Goal: Information Seeking & Learning: Learn about a topic

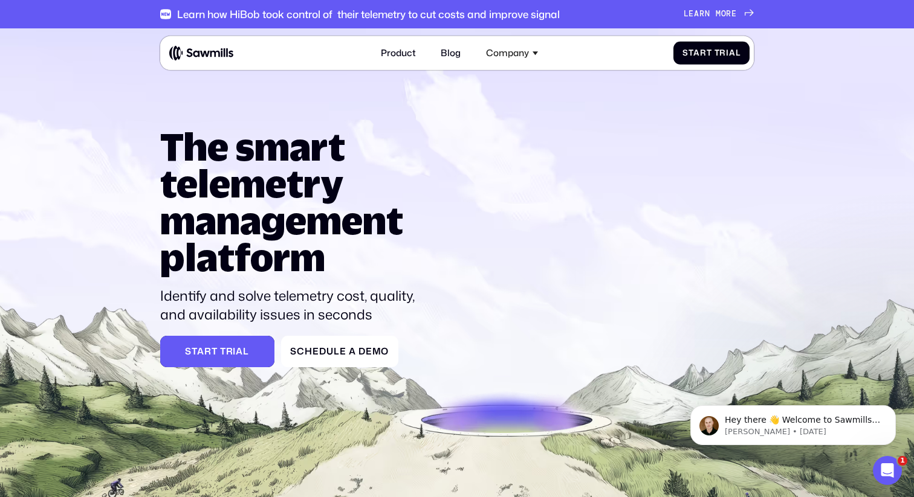
click at [224, 353] on div "Start Trial" at bounding box center [217, 351] width 96 height 11
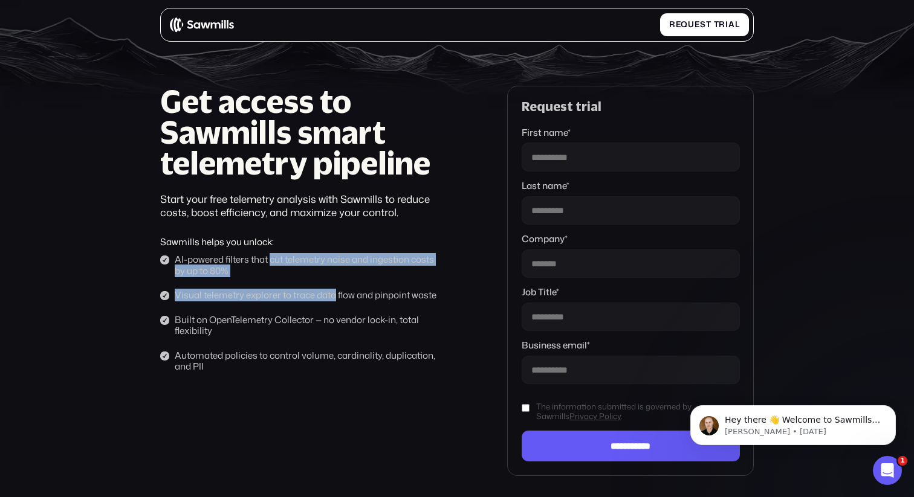
drag, startPoint x: 271, startPoint y: 262, endPoint x: 337, endPoint y: 297, distance: 74.6
click at [335, 296] on ul "AI-powered filters that cut telemetry noise and ingestion costs by up to 80% Vi…" at bounding box center [302, 313] width 285 height 118
click at [337, 297] on div "Visual telemetry explorer to trace data flow and pinpoint waste" at bounding box center [309, 295] width 269 height 11
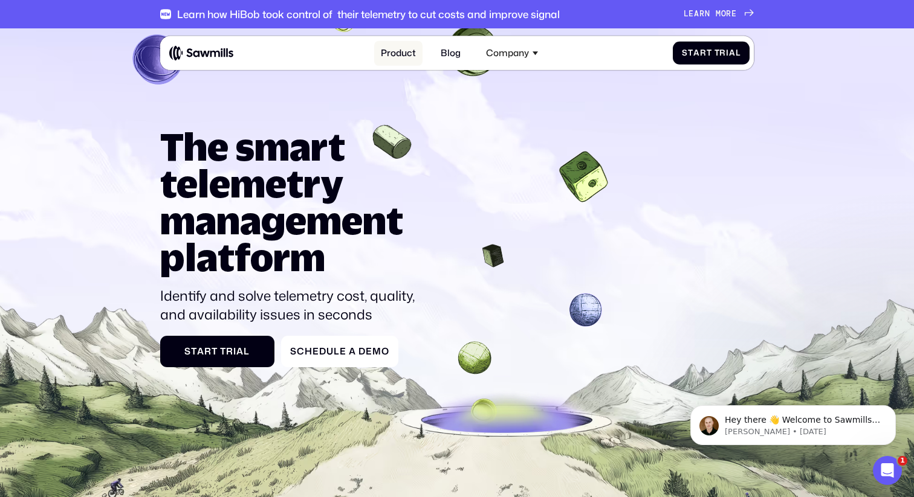
click at [400, 52] on link "Product" at bounding box center [398, 53] width 49 height 25
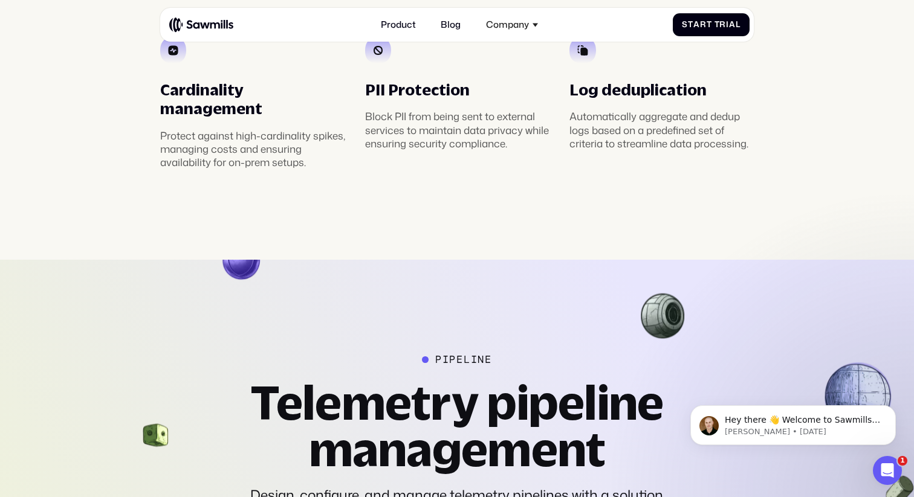
scroll to position [2325, 0]
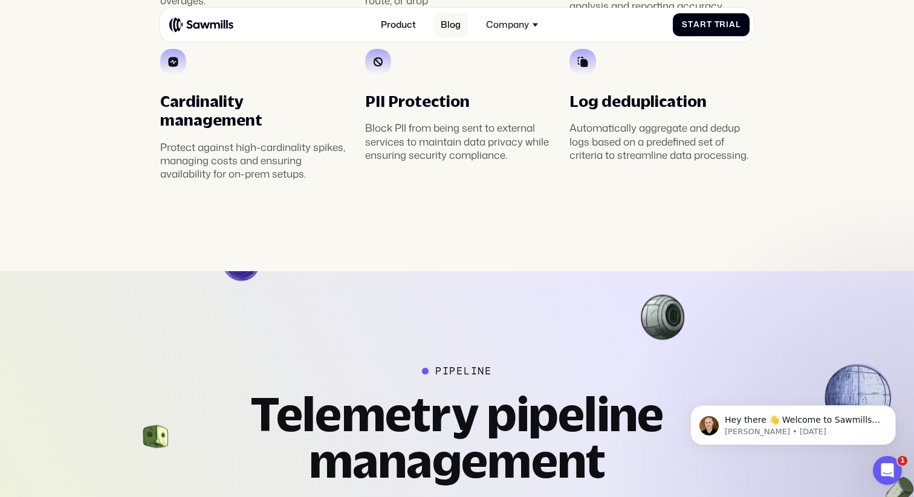
click at [456, 29] on link "Blog" at bounding box center [451, 25] width 34 height 25
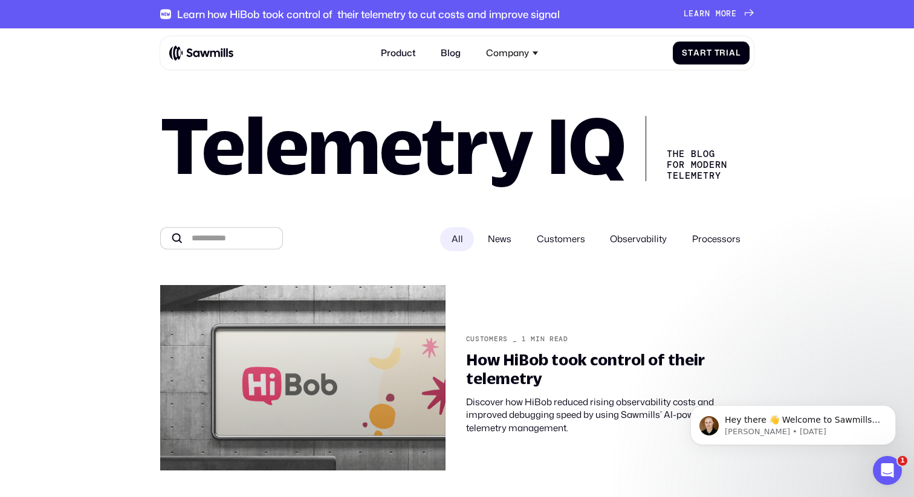
click at [631, 237] on span "Observability" at bounding box center [638, 239] width 57 height 13
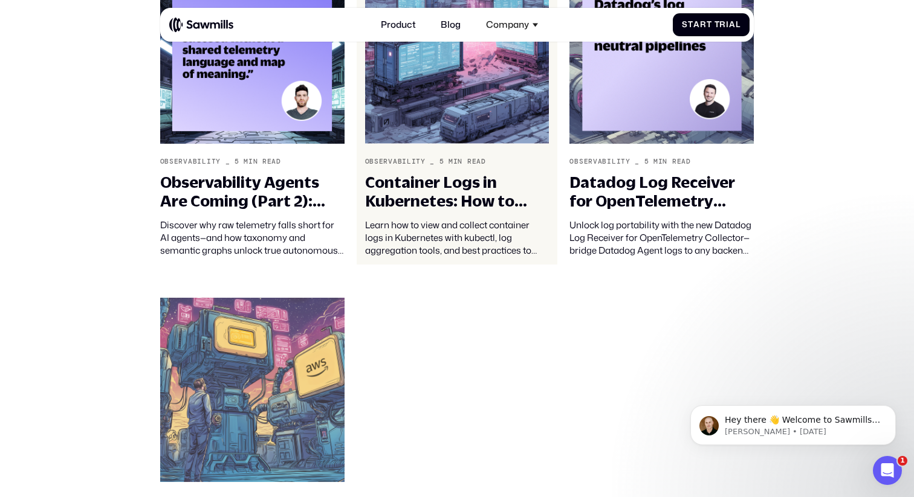
scroll to position [555, 0]
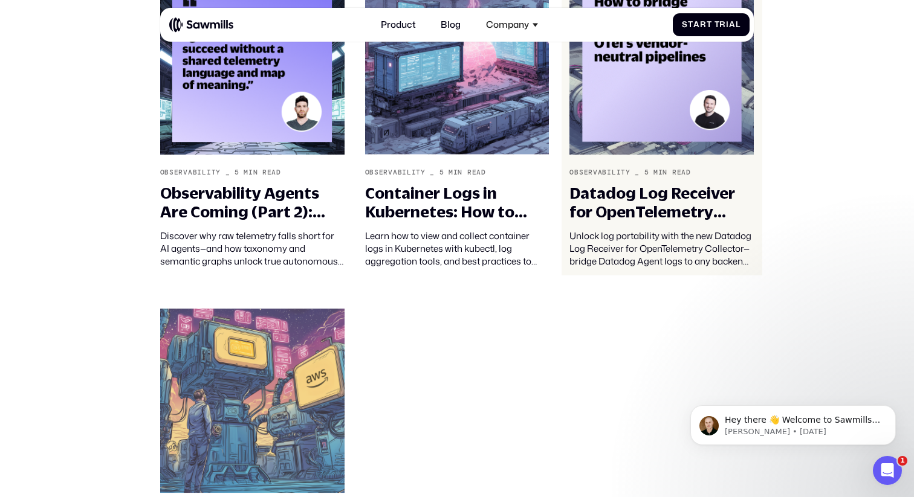
click at [659, 202] on div "Datadog Log Receiver for OpenTelemetry Collector" at bounding box center [661, 202] width 184 height 37
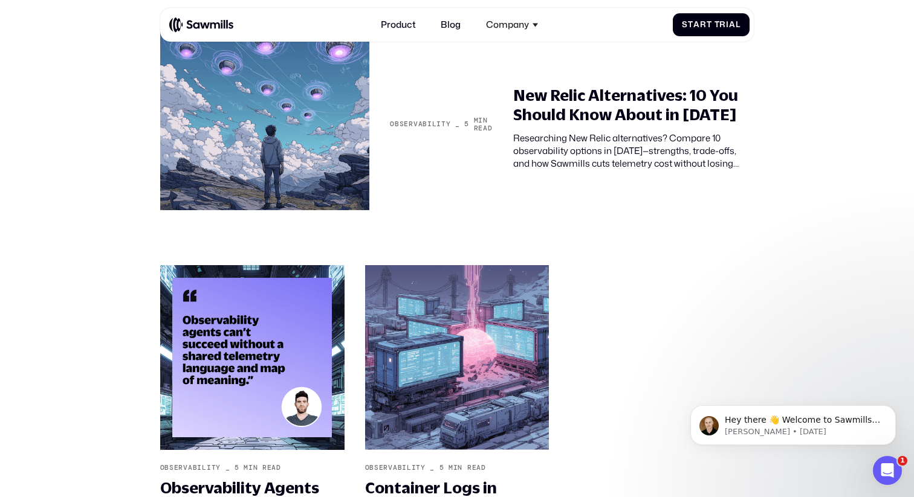
scroll to position [3425, 0]
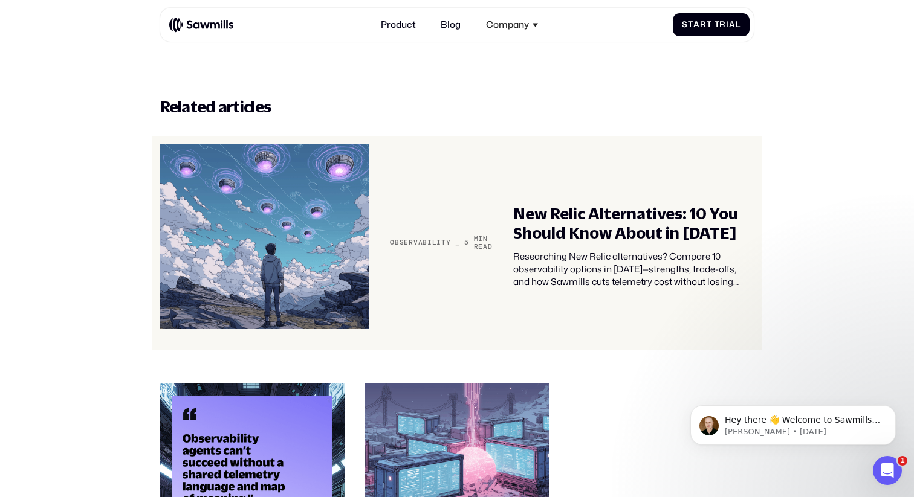
click at [593, 204] on div "New Relic Alternatives: 10 You Should Know About in [DATE]" at bounding box center [633, 222] width 241 height 37
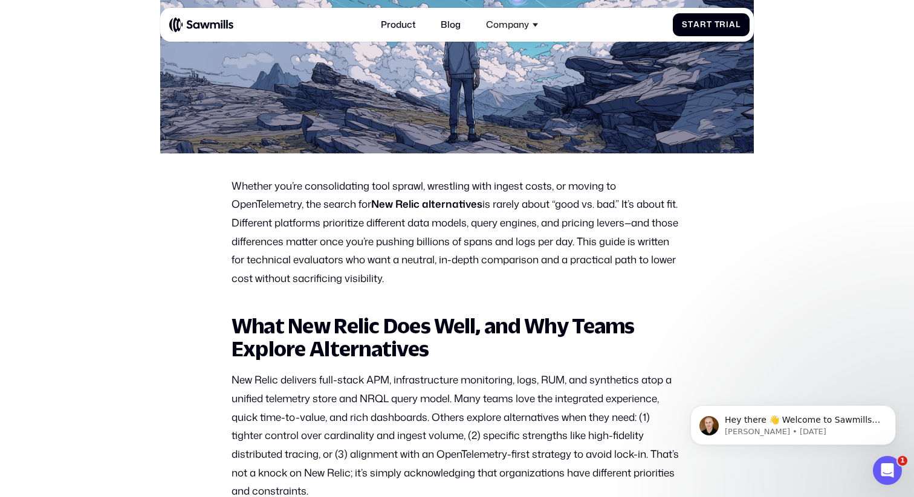
scroll to position [477, 0]
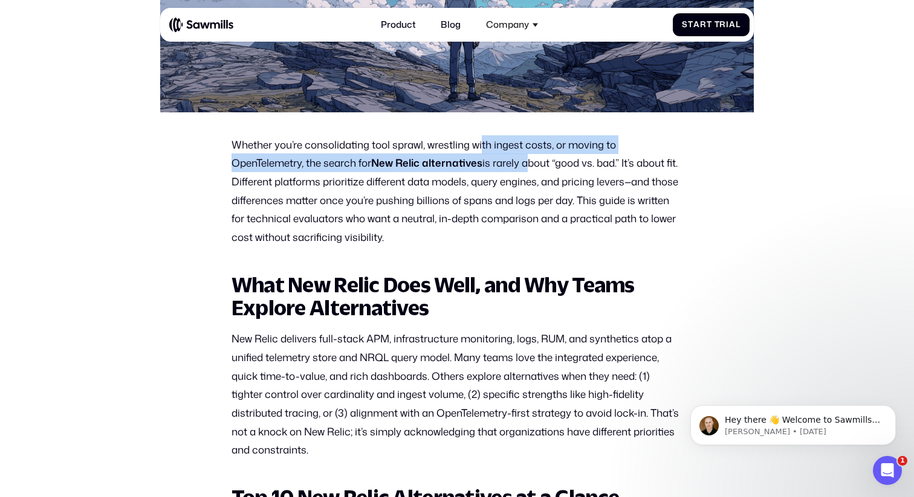
drag, startPoint x: 485, startPoint y: 147, endPoint x: 521, endPoint y: 163, distance: 39.8
click at [523, 163] on p "Whether you’re consolidating tool sprawl, wrestling with ingest costs, or movin…" at bounding box center [456, 190] width 451 height 111
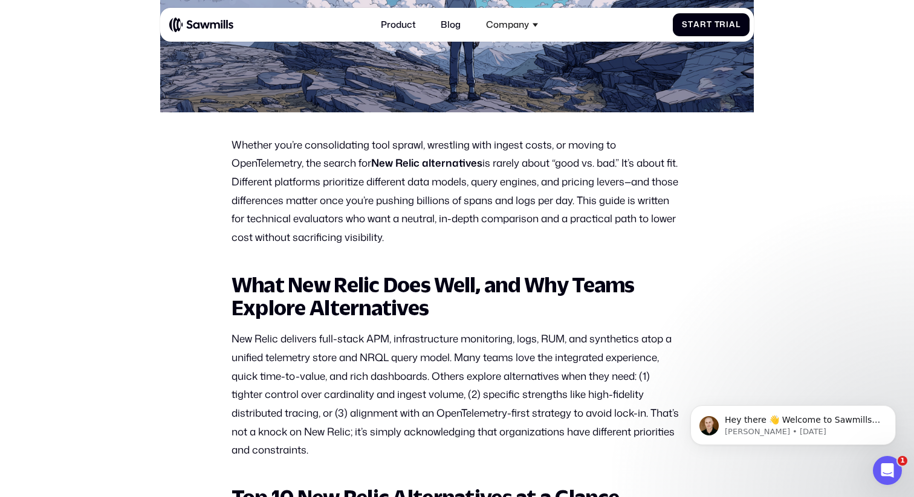
click at [434, 179] on p "Whether you’re consolidating tool sprawl, wrestling with ingest costs, or movin…" at bounding box center [456, 190] width 451 height 111
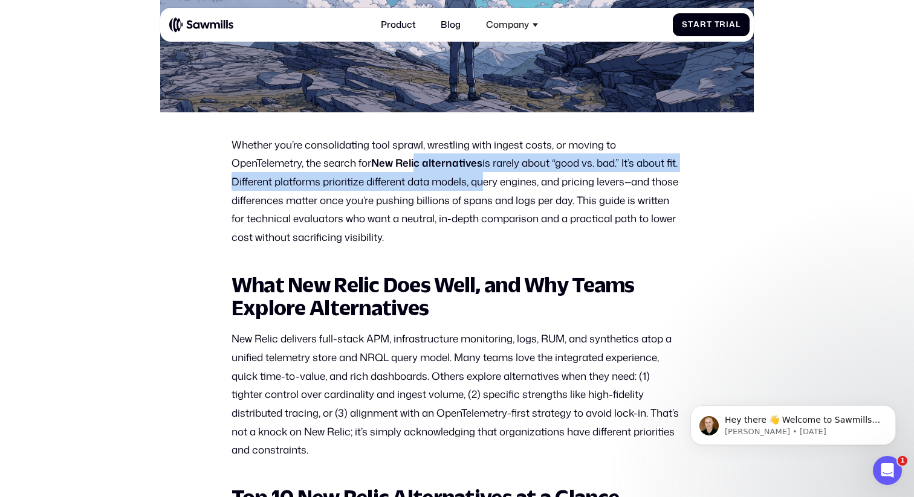
drag, startPoint x: 430, startPoint y: 162, endPoint x: 494, endPoint y: 176, distance: 65.7
click at [495, 176] on p "Whether you’re consolidating tool sprawl, wrestling with ingest costs, or movin…" at bounding box center [456, 190] width 451 height 111
drag, startPoint x: 356, startPoint y: 219, endPoint x: 443, endPoint y: 232, distance: 87.9
click at [438, 232] on p "Whether you’re consolidating tool sprawl, wrestling with ingest costs, or movin…" at bounding box center [456, 190] width 451 height 111
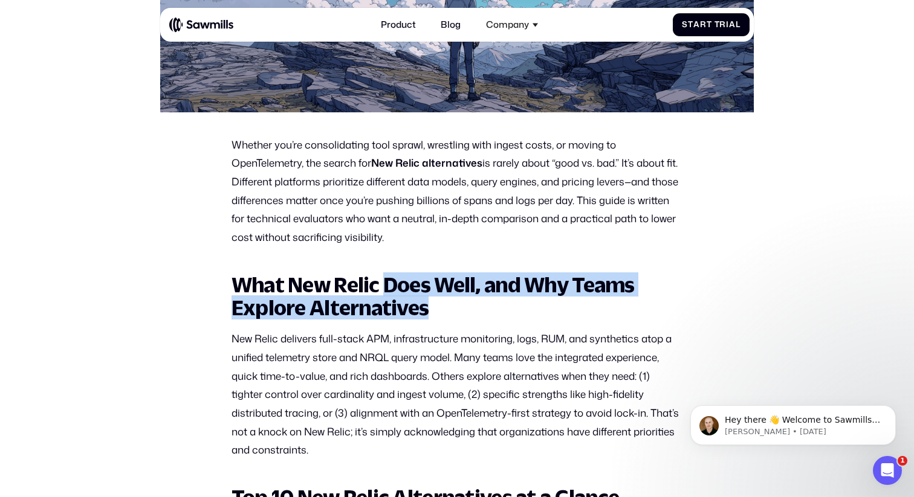
drag, startPoint x: 387, startPoint y: 289, endPoint x: 436, endPoint y: 313, distance: 54.6
click at [436, 313] on h2 "What New Relic Does Well, and Why Teams Explore Alternatives" at bounding box center [456, 297] width 451 height 46
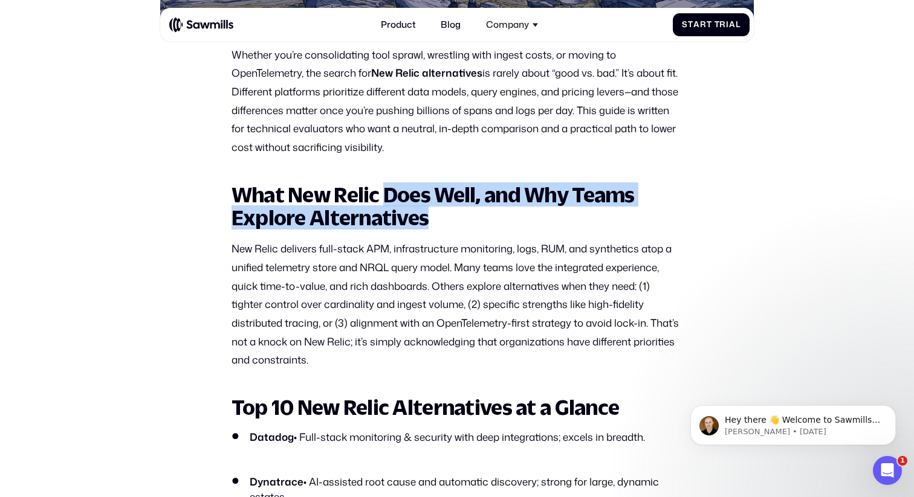
scroll to position [592, 0]
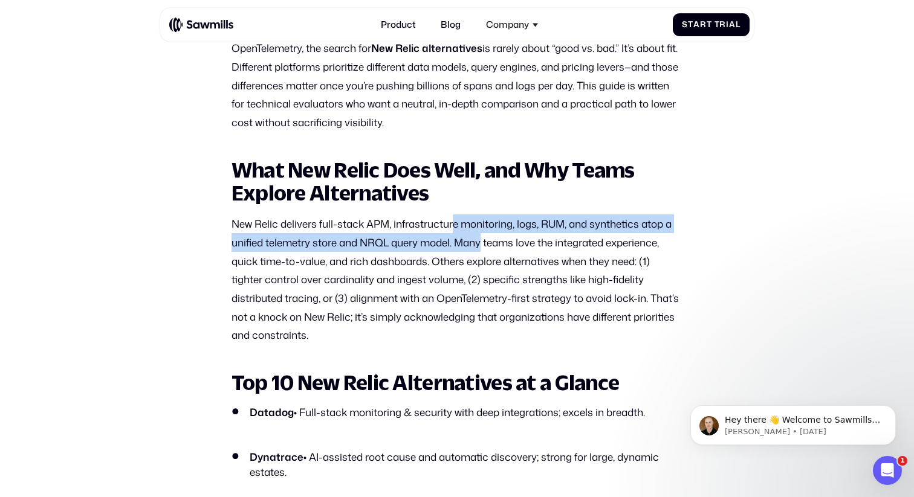
drag, startPoint x: 454, startPoint y: 225, endPoint x: 483, endPoint y: 245, distance: 35.2
click at [483, 245] on p "New Relic delivers full-stack APM, infrastructure monitoring, logs, RUM, and sy…" at bounding box center [456, 278] width 451 height 129
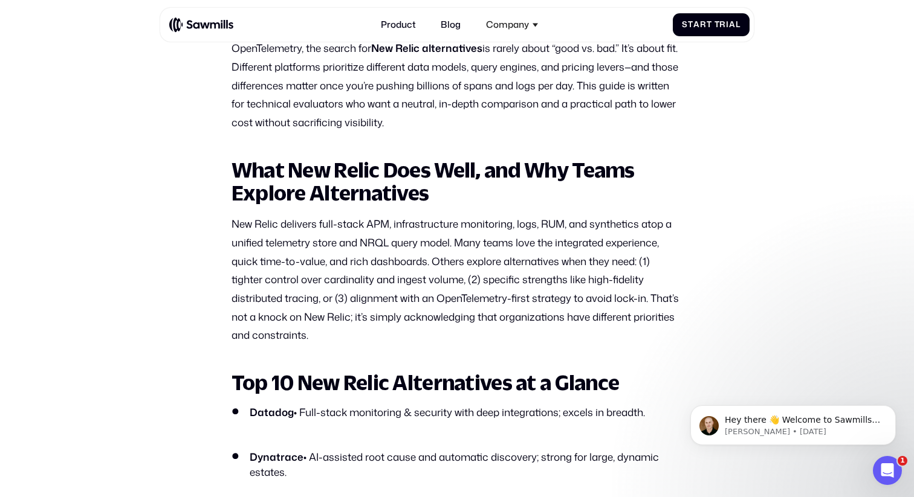
click at [465, 259] on p "New Relic delivers full-stack APM, infrastructure monitoring, logs, RUM, and sy…" at bounding box center [456, 278] width 451 height 129
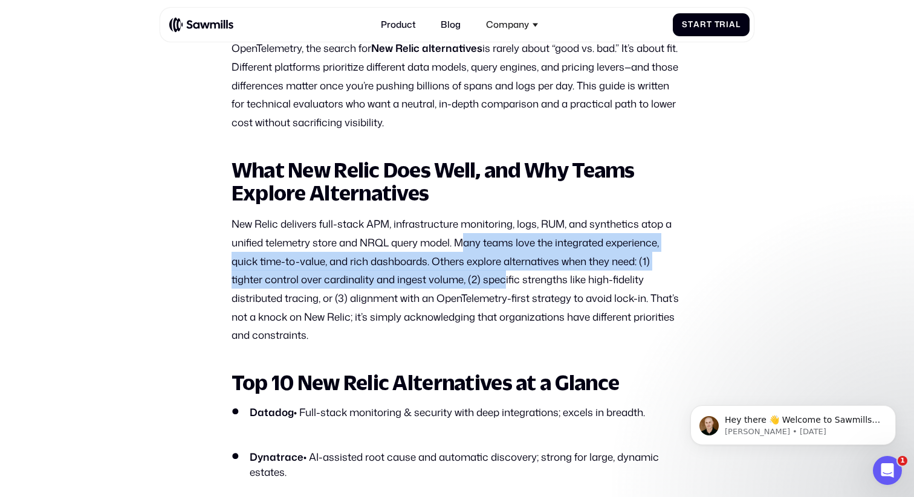
drag, startPoint x: 466, startPoint y: 245, endPoint x: 506, endPoint y: 274, distance: 49.3
click at [506, 273] on p "New Relic delivers full-stack APM, infrastructure monitoring, logs, RUM, and sy…" at bounding box center [456, 278] width 451 height 129
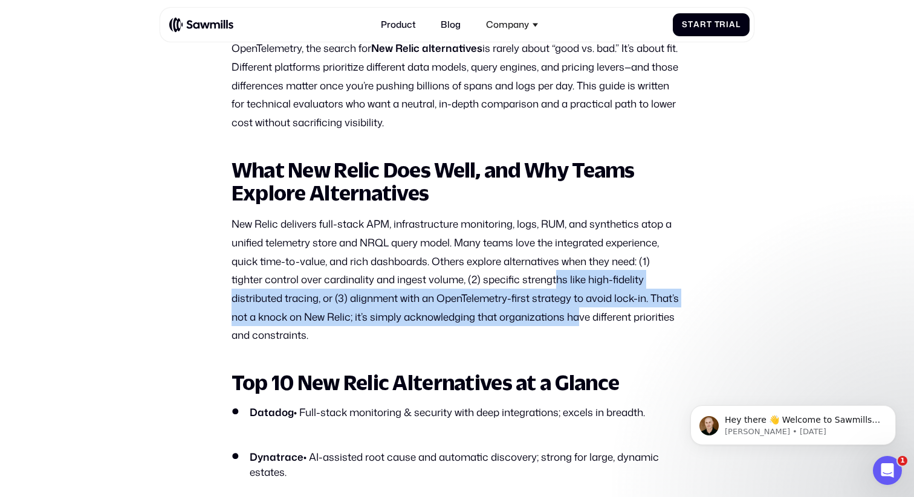
drag, startPoint x: 556, startPoint y: 284, endPoint x: 584, endPoint y: 318, distance: 44.2
click at [584, 318] on p "New Relic delivers full-stack APM, infrastructure monitoring, logs, RUM, and sy…" at bounding box center [456, 278] width 451 height 129
click at [578, 293] on p "New Relic delivers full-stack APM, infrastructure monitoring, logs, RUM, and sy…" at bounding box center [456, 278] width 451 height 129
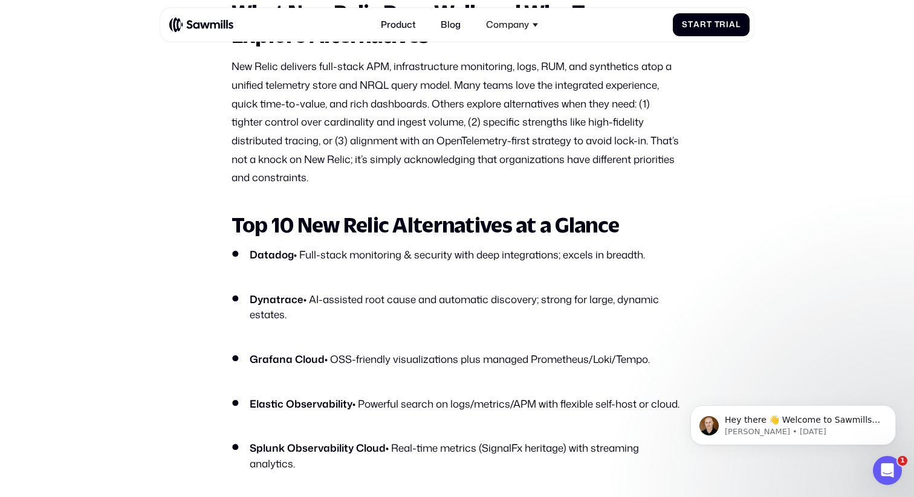
scroll to position [820, 0]
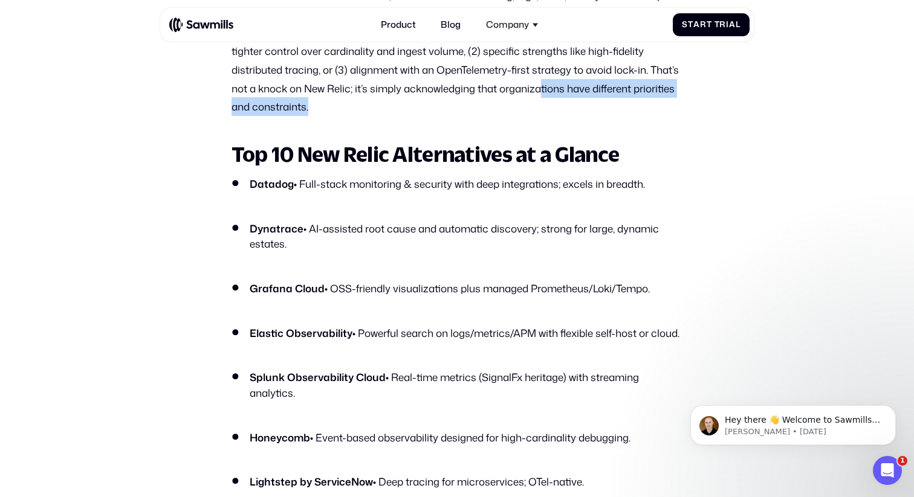
drag, startPoint x: 544, startPoint y: 88, endPoint x: 598, endPoint y: 112, distance: 59.2
click at [599, 112] on p "New Relic delivers full-stack APM, infrastructure monitoring, logs, RUM, and sy…" at bounding box center [456, 50] width 451 height 129
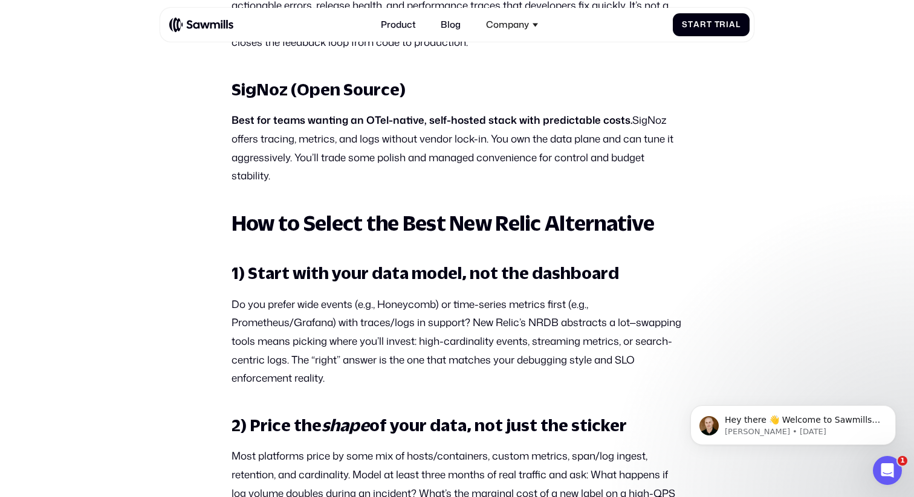
scroll to position [2804, 0]
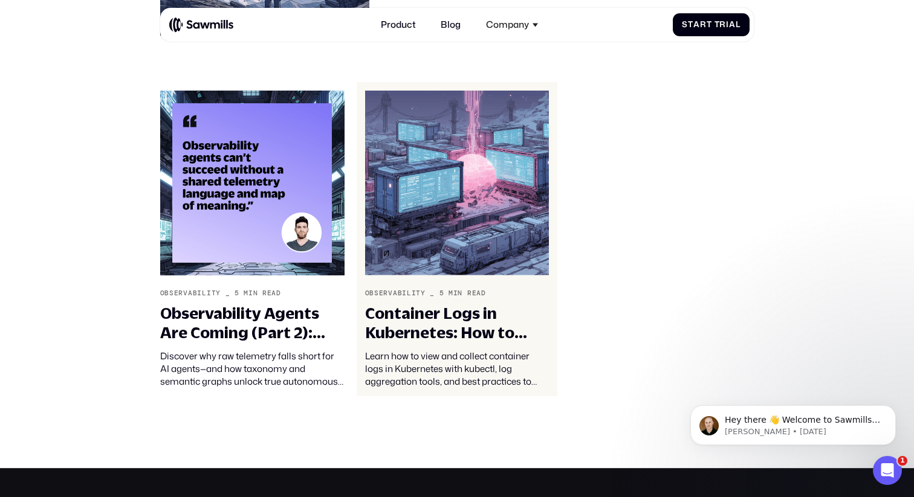
scroll to position [3721, 0]
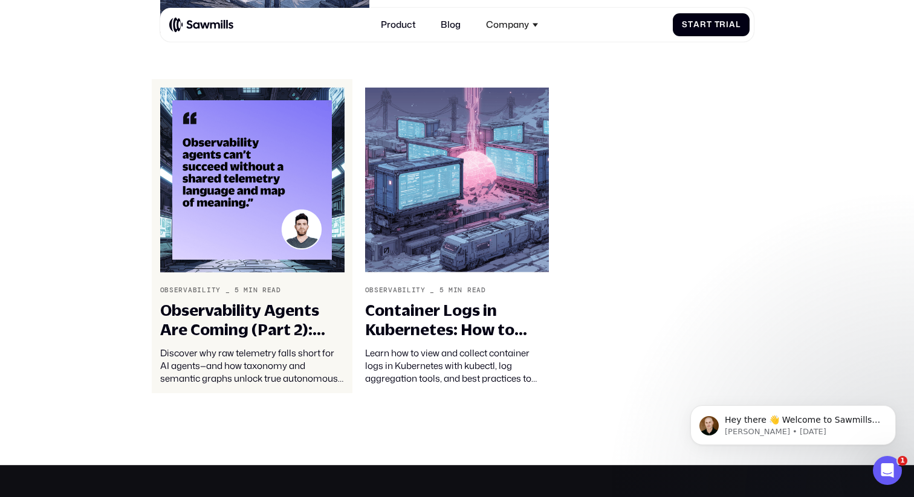
click at [257, 301] on div "Observability Agents Are Coming (Part 2): Telemetry Taxonomy and Semantics – Th…" at bounding box center [252, 319] width 184 height 37
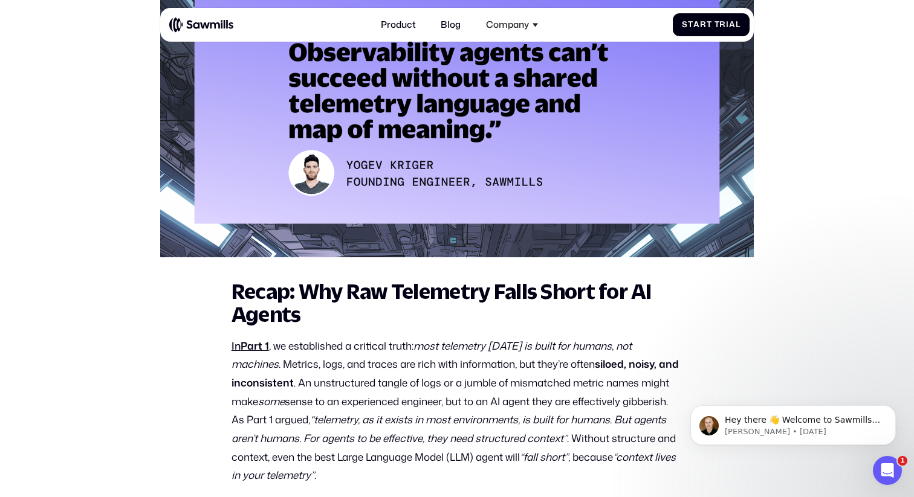
scroll to position [427, 0]
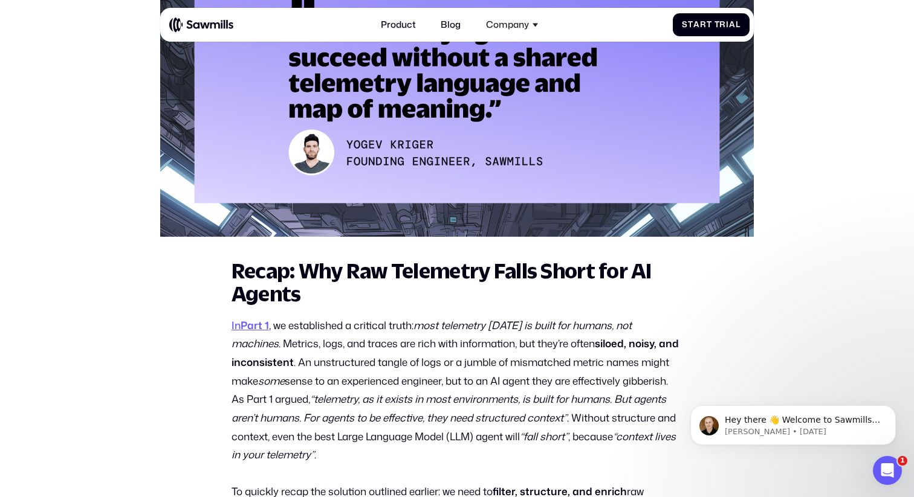
click at [264, 325] on strong "Part 1" at bounding box center [254, 325] width 28 height 15
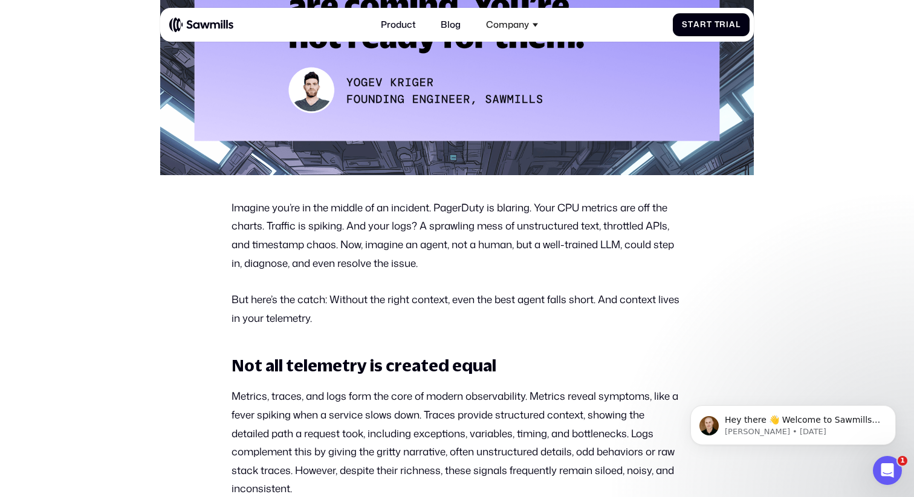
scroll to position [443, 0]
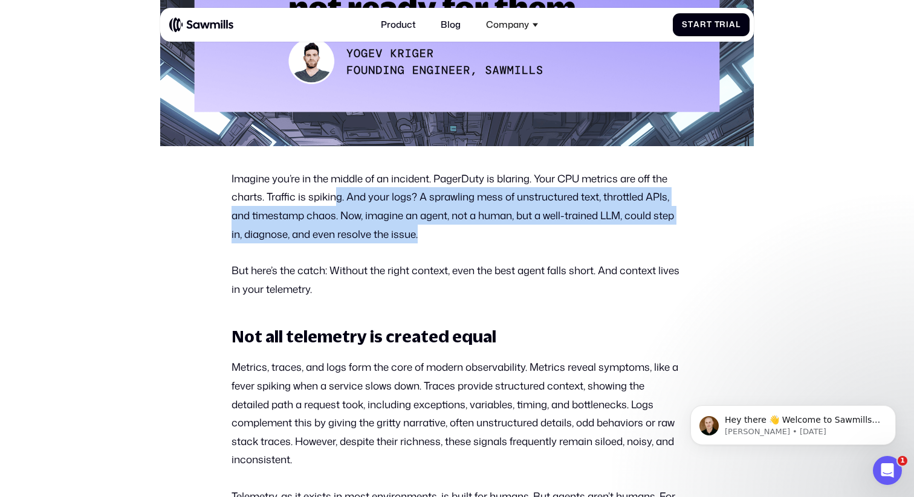
drag, startPoint x: 337, startPoint y: 198, endPoint x: 466, endPoint y: 231, distance: 132.8
click at [466, 231] on p "Imagine you’re in the middle of an incident. PagerDuty is blaring. Your CPU met…" at bounding box center [456, 206] width 451 height 74
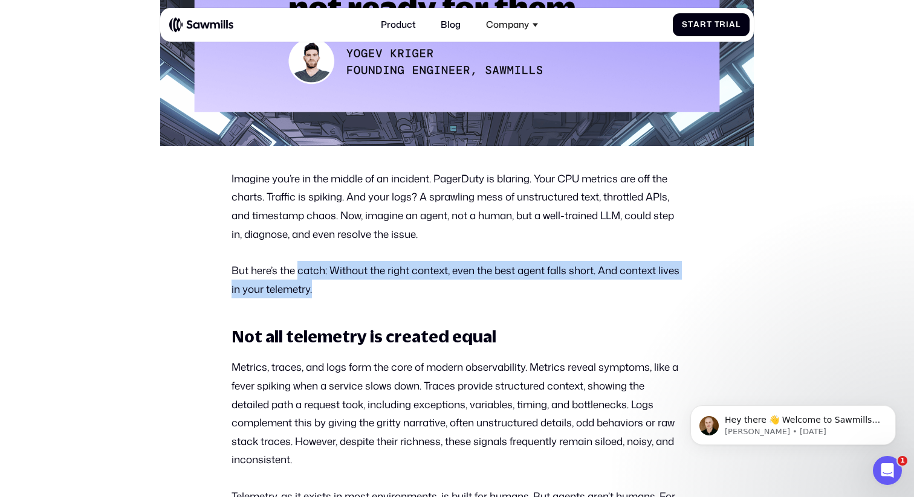
drag, startPoint x: 298, startPoint y: 272, endPoint x: 387, endPoint y: 292, distance: 91.5
click at [387, 292] on p "But here’s the catch: Without the right context, even the best agent falls shor…" at bounding box center [456, 279] width 451 height 37
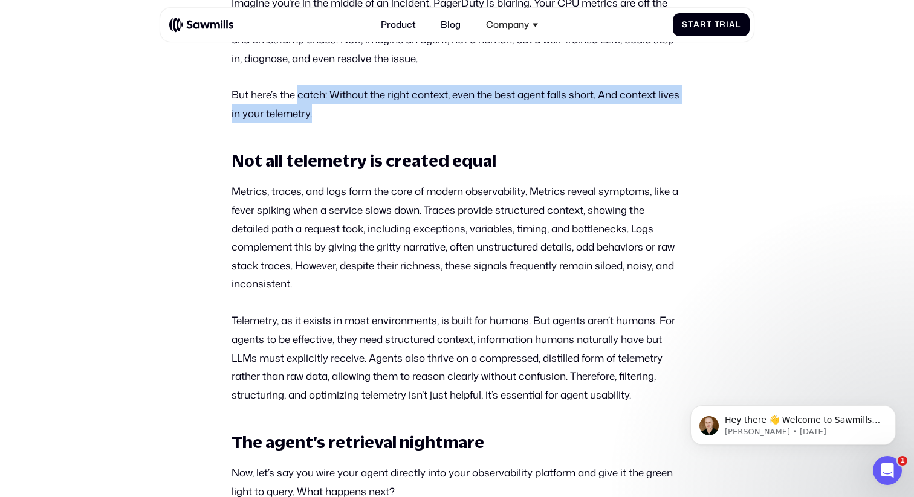
scroll to position [685, 0]
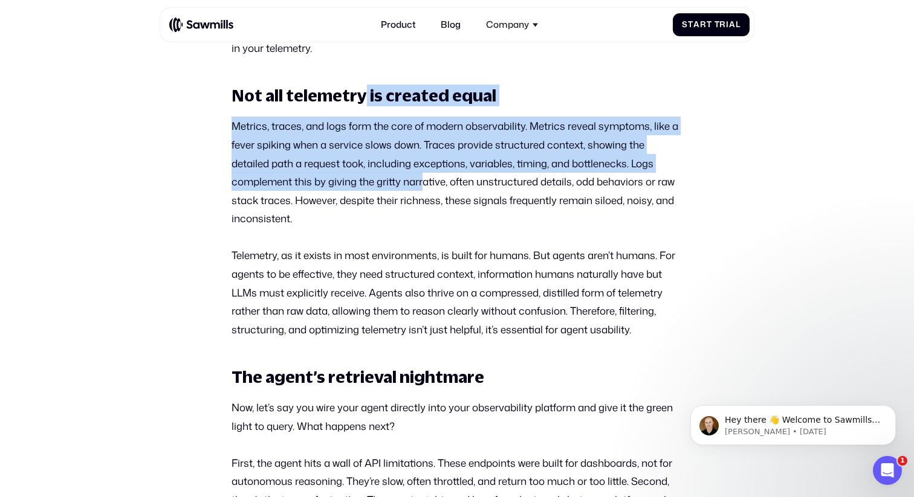
drag, startPoint x: 364, startPoint y: 95, endPoint x: 423, endPoint y: 173, distance: 97.0
click at [437, 152] on p "Metrics, traces, and logs form the core of modern observability. Metrics reveal…" at bounding box center [456, 172] width 451 height 111
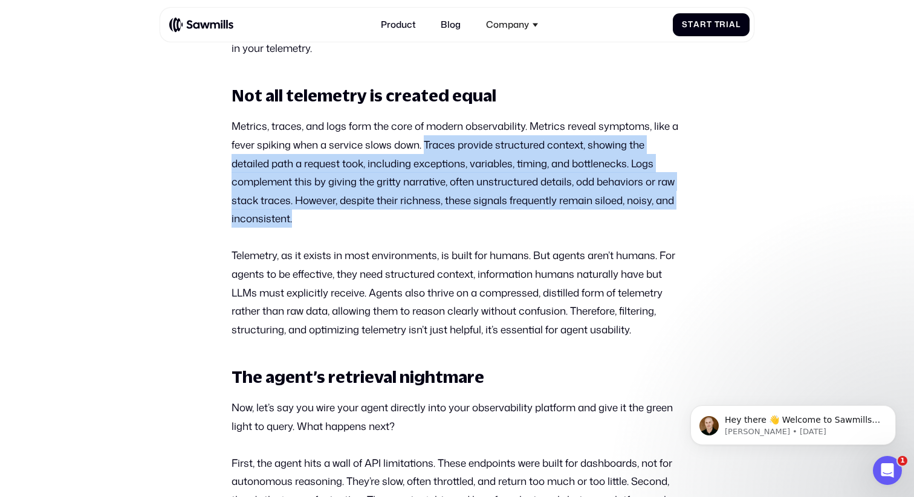
drag, startPoint x: 427, startPoint y: 147, endPoint x: 500, endPoint y: 214, distance: 99.2
click at [500, 214] on p "Metrics, traces, and logs form the core of modern observability. Metrics reveal…" at bounding box center [456, 172] width 451 height 111
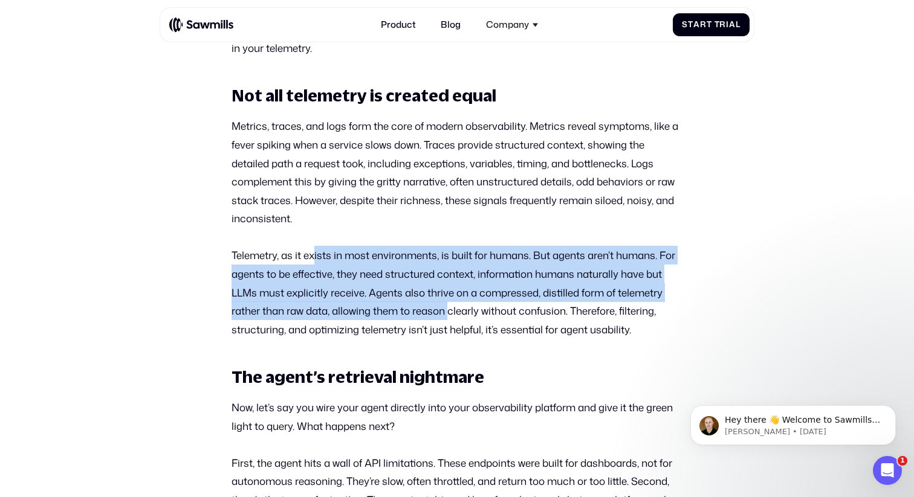
drag, startPoint x: 315, startPoint y: 259, endPoint x: 453, endPoint y: 303, distance: 144.6
click at [453, 303] on p "Telemetry, as it exists in most environments, is built for humans. But agents a…" at bounding box center [456, 292] width 451 height 92
click at [521, 300] on p "Telemetry, as it exists in most environments, is built for humans. But agents a…" at bounding box center [456, 292] width 451 height 92
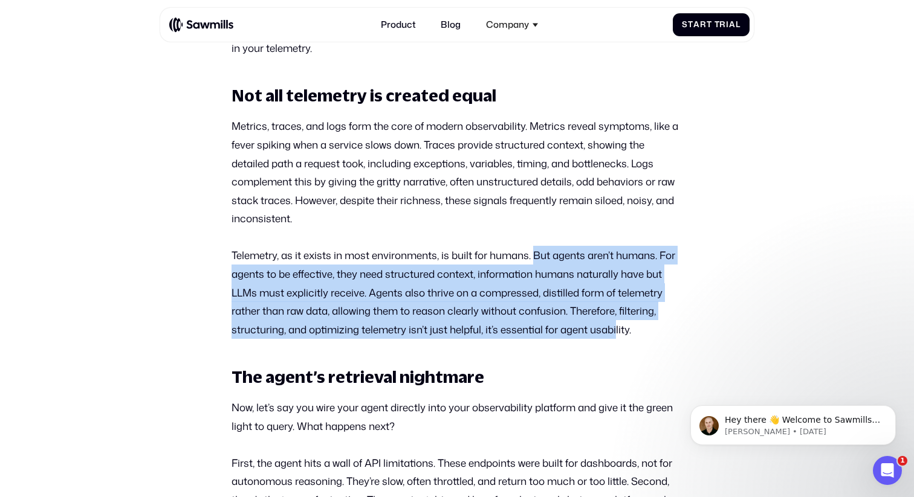
drag, startPoint x: 538, startPoint y: 256, endPoint x: 619, endPoint y: 331, distance: 110.3
click at [619, 331] on p "Telemetry, as it exists in most environments, is built for humans. But agents a…" at bounding box center [456, 292] width 451 height 92
click at [380, 292] on p "Telemetry, as it exists in most environments, is built for humans. But agents a…" at bounding box center [456, 292] width 451 height 92
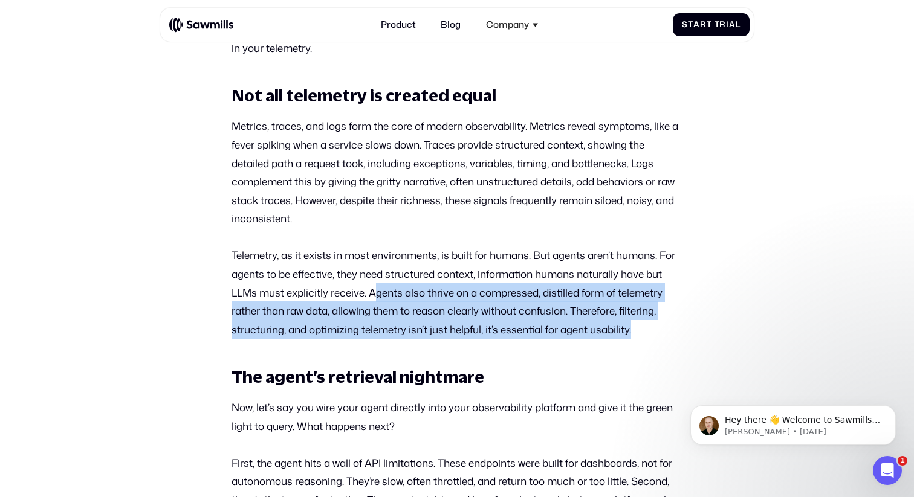
drag, startPoint x: 378, startPoint y: 292, endPoint x: 633, endPoint y: 335, distance: 259.1
click at [636, 337] on p "Telemetry, as it exists in most environments, is built for humans. But agents a…" at bounding box center [456, 292] width 451 height 92
click at [351, 308] on p "Telemetry, as it exists in most environments, is built for humans. But agents a…" at bounding box center [456, 292] width 451 height 92
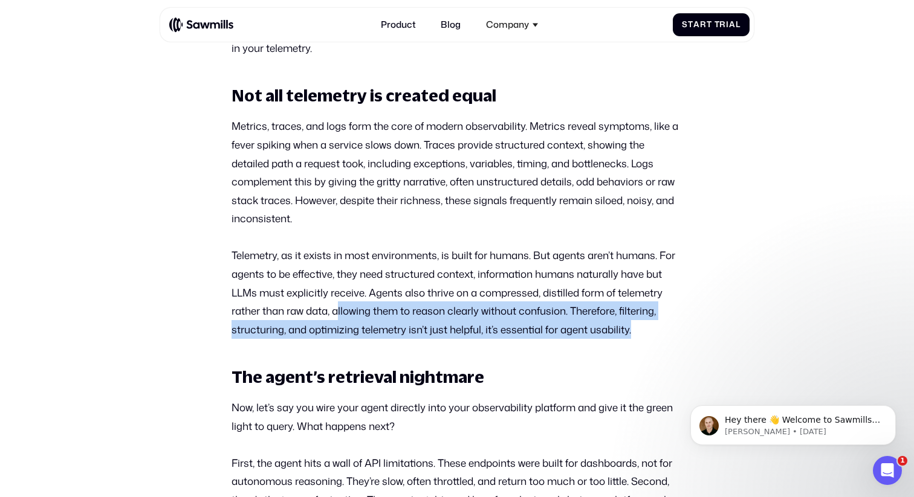
drag, startPoint x: 337, startPoint y: 312, endPoint x: 640, endPoint y: 335, distance: 304.2
click at [642, 335] on p "Telemetry, as it exists in most environments, is built for humans. But agents a…" at bounding box center [456, 292] width 451 height 92
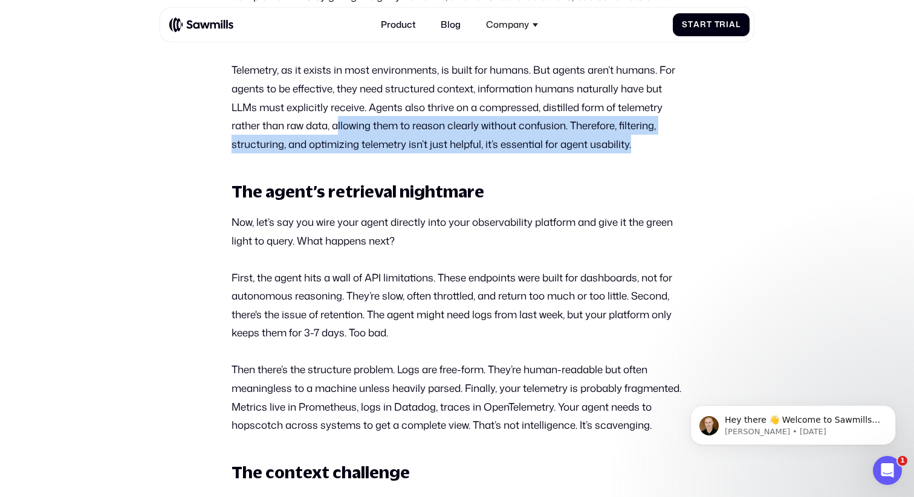
scroll to position [872, 0]
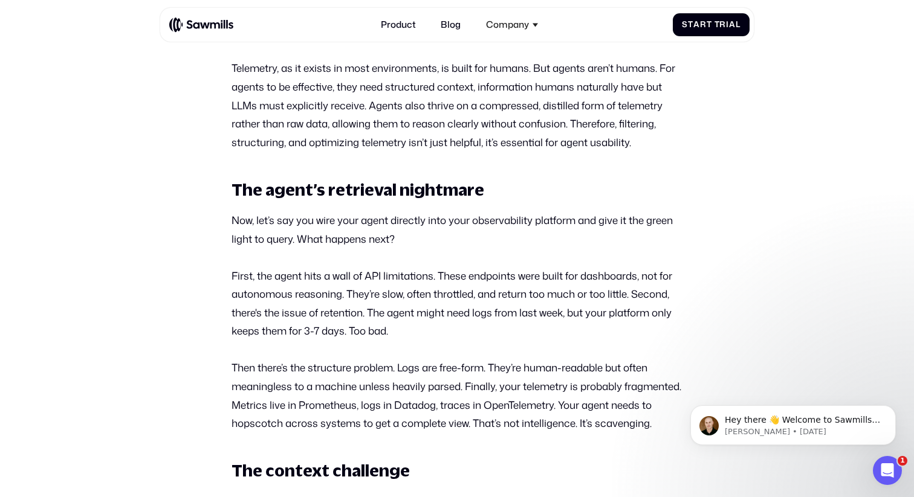
drag, startPoint x: 262, startPoint y: 224, endPoint x: 399, endPoint y: 231, distance: 137.9
click at [401, 231] on p "Now, let’s say you wire your agent directly into your observability platform an…" at bounding box center [456, 229] width 451 height 37
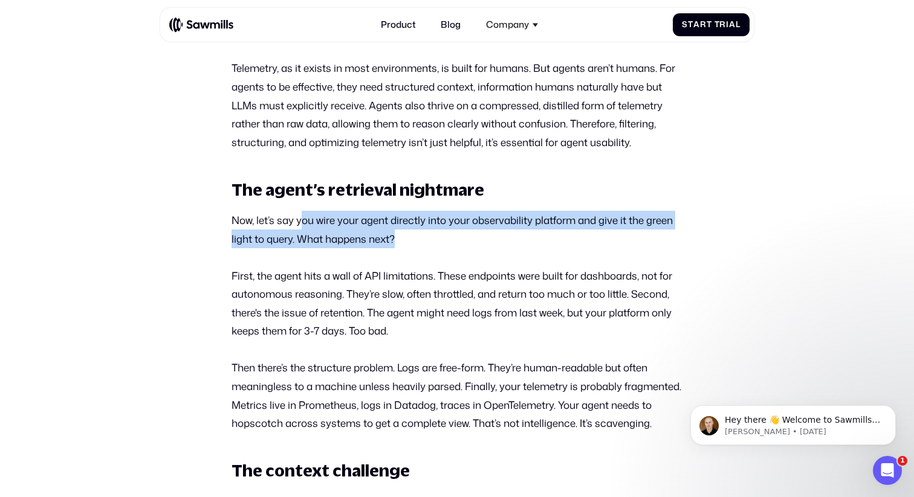
drag, startPoint x: 298, startPoint y: 222, endPoint x: 402, endPoint y: 242, distance: 105.7
click at [402, 242] on p "Now, let’s say you wire your agent directly into your observability platform an…" at bounding box center [456, 229] width 451 height 37
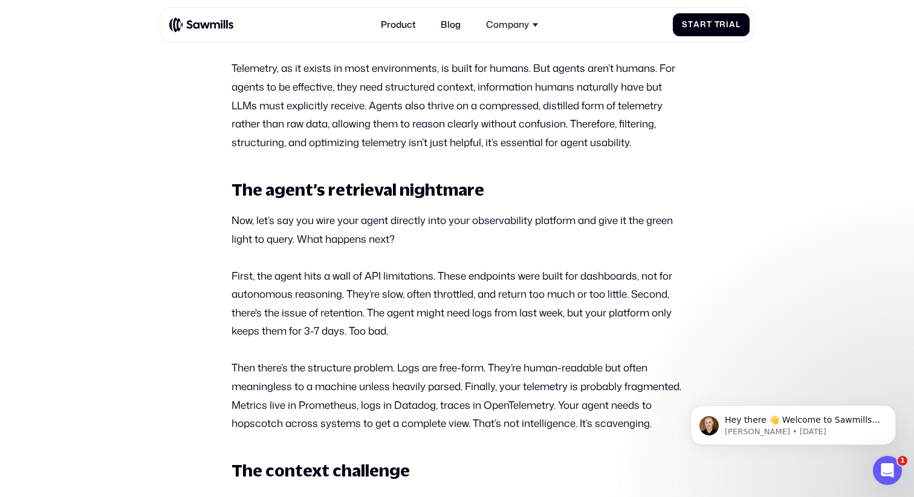
click at [333, 268] on p "First, the agent hits a wall of API limitations. These endpoints were built for…" at bounding box center [456, 303] width 451 height 74
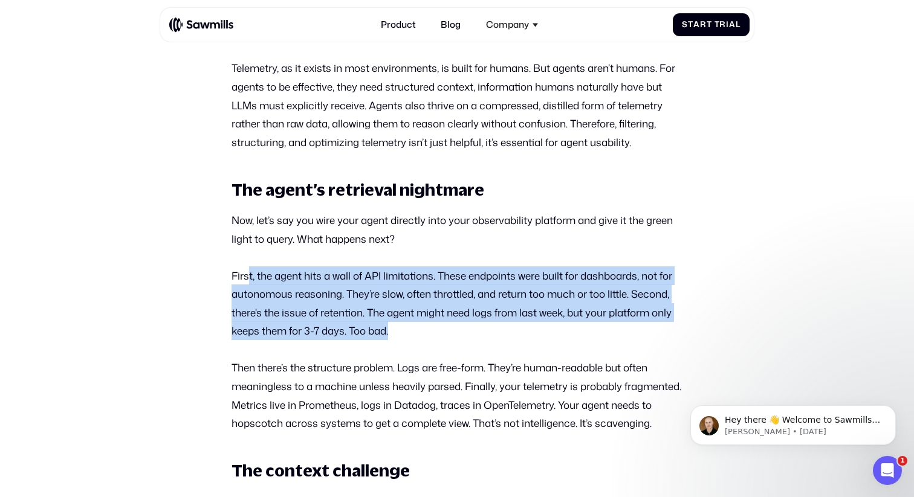
drag, startPoint x: 249, startPoint y: 279, endPoint x: 411, endPoint y: 329, distance: 169.5
click at [411, 329] on p "First, the agent hits a wall of API limitations. These endpoints were built for…" at bounding box center [456, 303] width 451 height 74
click at [396, 301] on p "First, the agent hits a wall of API limitations. These endpoints were built for…" at bounding box center [456, 303] width 451 height 74
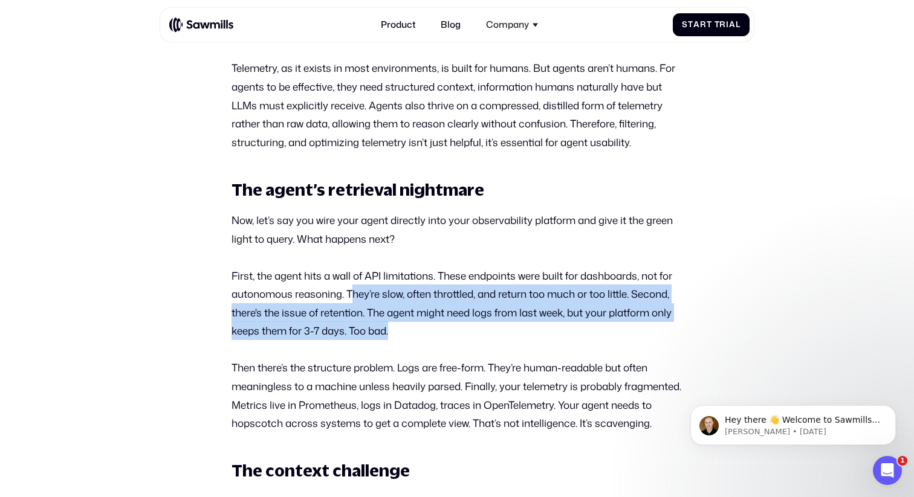
drag, startPoint x: 350, startPoint y: 294, endPoint x: 441, endPoint y: 333, distance: 98.5
click at [442, 334] on p "First, the agent hits a wall of API limitations. These endpoints were built for…" at bounding box center [456, 303] width 451 height 74
click at [437, 325] on p "First, the agent hits a wall of API limitations. These endpoints were built for…" at bounding box center [456, 303] width 451 height 74
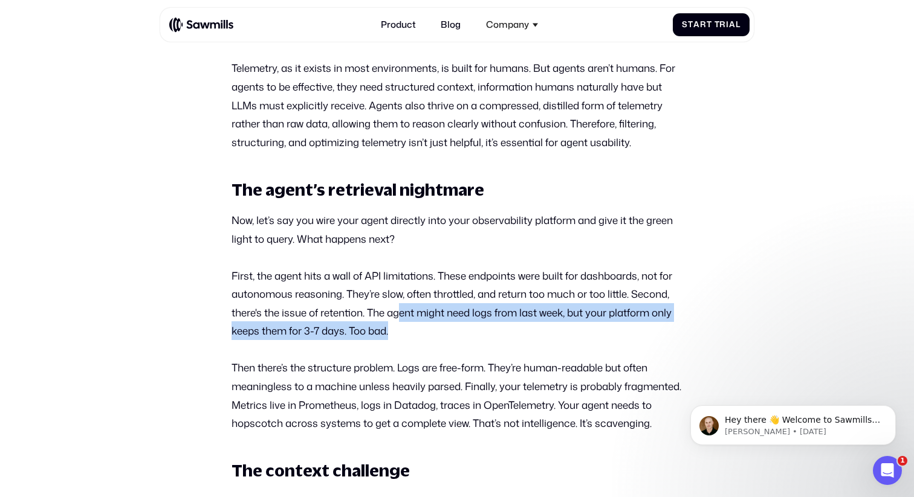
drag, startPoint x: 398, startPoint y: 315, endPoint x: 454, endPoint y: 329, distance: 57.7
click at [454, 329] on p "First, the agent hits a wall of API limitations. These endpoints were built for…" at bounding box center [456, 303] width 451 height 74
click at [429, 334] on p "First, the agent hits a wall of API limitations. These endpoints were built for…" at bounding box center [456, 303] width 451 height 74
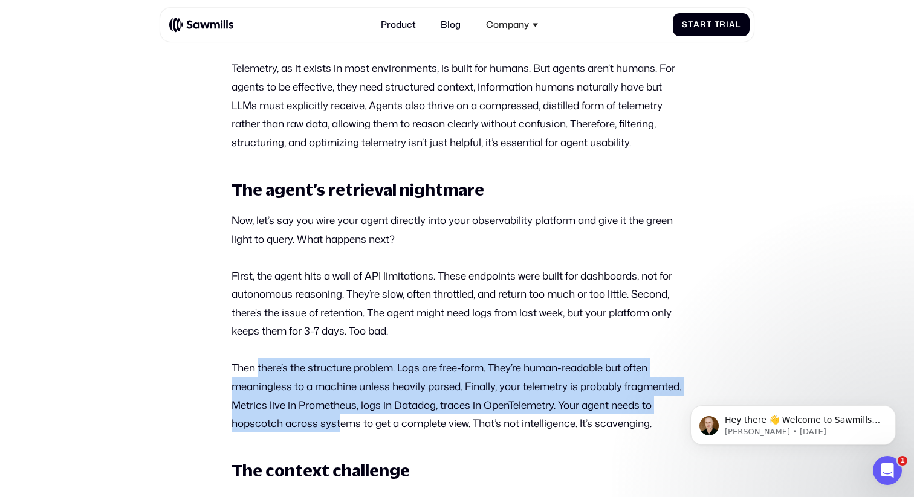
drag, startPoint x: 257, startPoint y: 372, endPoint x: 384, endPoint y: 430, distance: 139.8
click at [384, 430] on p "Then there’s the structure problem. Logs are free-form. They’re human-readable …" at bounding box center [456, 395] width 451 height 74
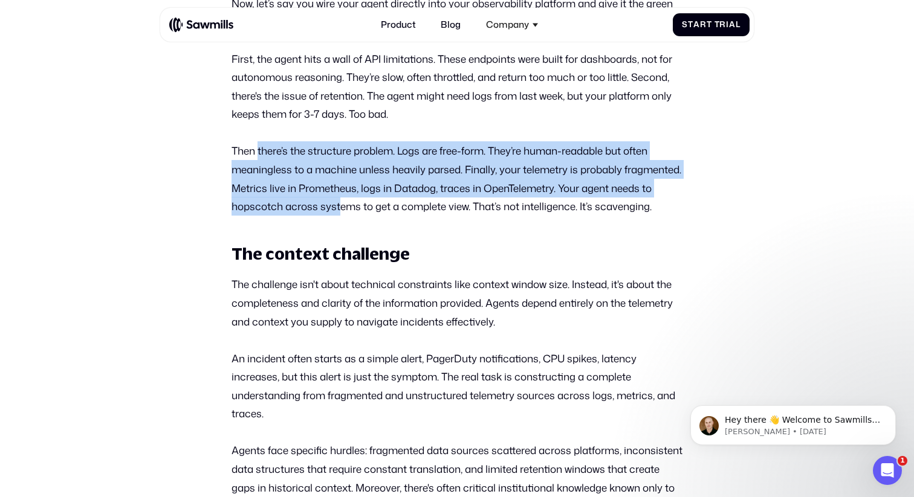
scroll to position [1117, 0]
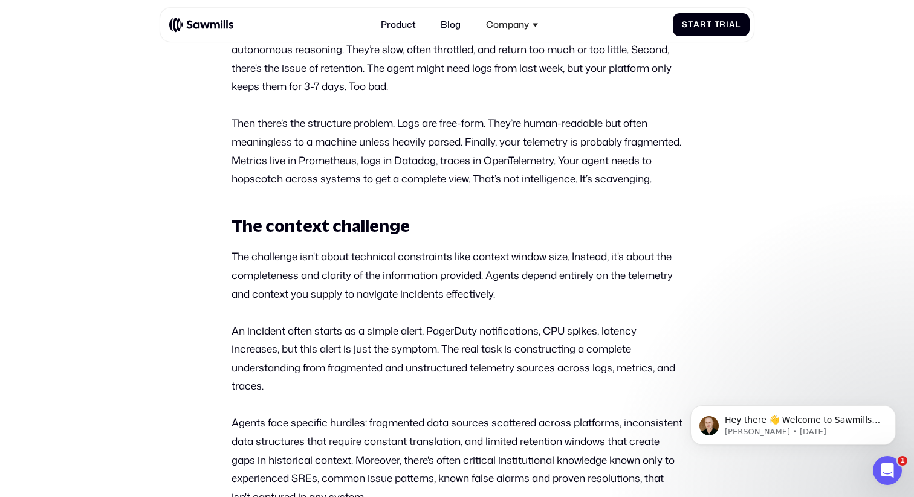
click at [460, 185] on p "Then there’s the structure problem. Logs are free-form. They’re human-readable …" at bounding box center [456, 151] width 451 height 74
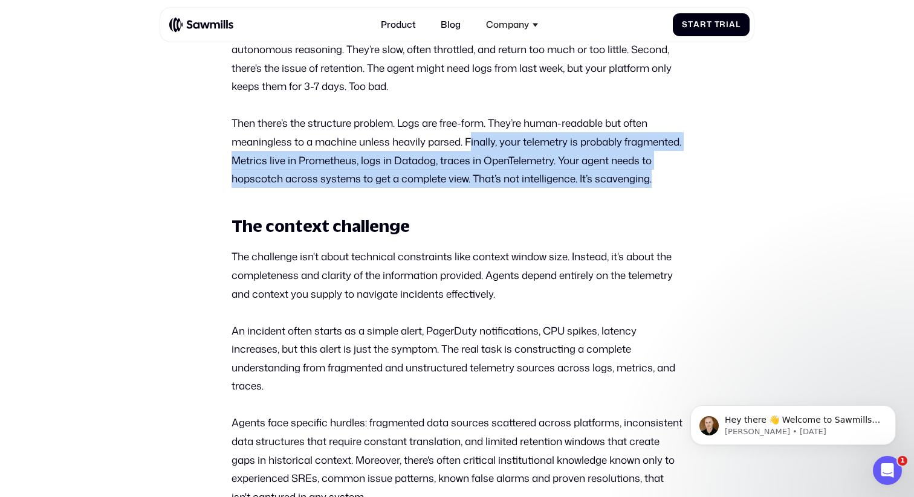
drag, startPoint x: 472, startPoint y: 145, endPoint x: 527, endPoint y: 195, distance: 74.9
click at [528, 188] on p "Then there’s the structure problem. Logs are free-form. They’re human-readable …" at bounding box center [456, 151] width 451 height 74
click at [364, 181] on p "Then there’s the structure problem. Logs are free-form. They’re human-readable …" at bounding box center [456, 151] width 451 height 74
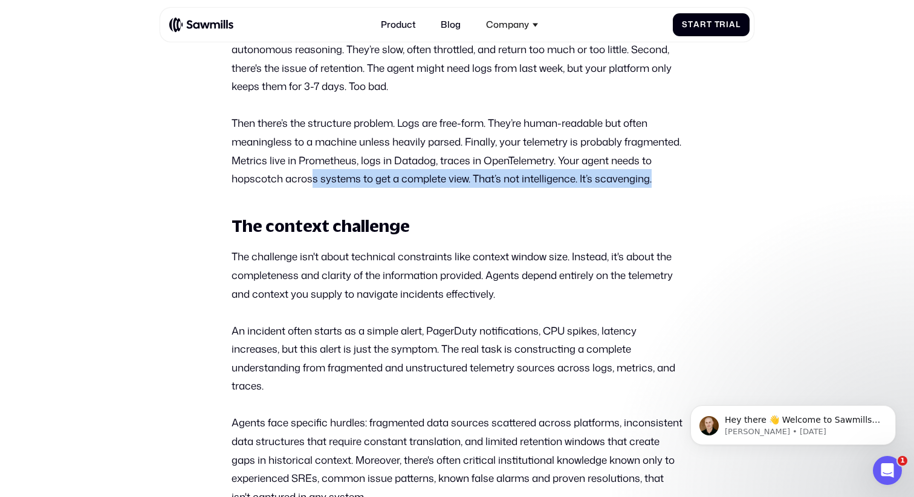
drag, startPoint x: 355, startPoint y: 181, endPoint x: 420, endPoint y: 195, distance: 66.1
click at [420, 188] on p "Then there’s the structure problem. Logs are free-form. They’re human-readable …" at bounding box center [456, 151] width 451 height 74
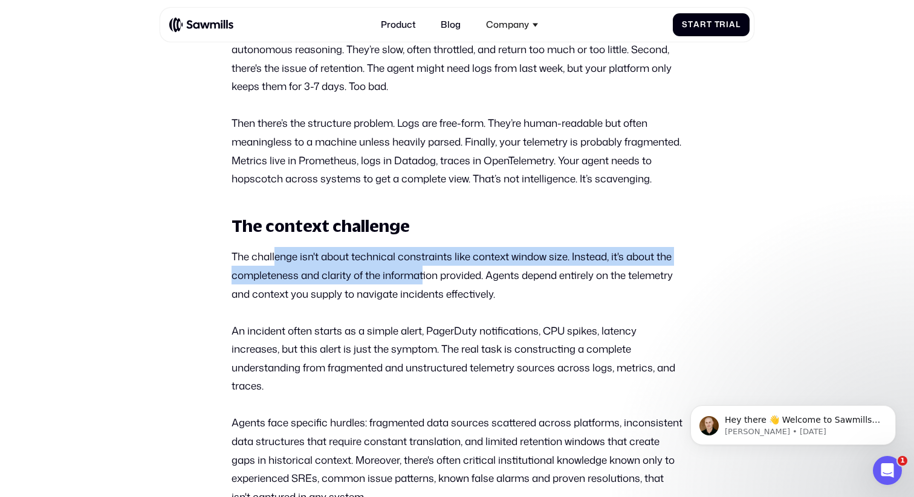
drag, startPoint x: 277, startPoint y: 279, endPoint x: 429, endPoint y: 303, distance: 154.3
click at [428, 302] on p "The challenge isn't about technical constraints like context window size. Inste…" at bounding box center [456, 275] width 451 height 56
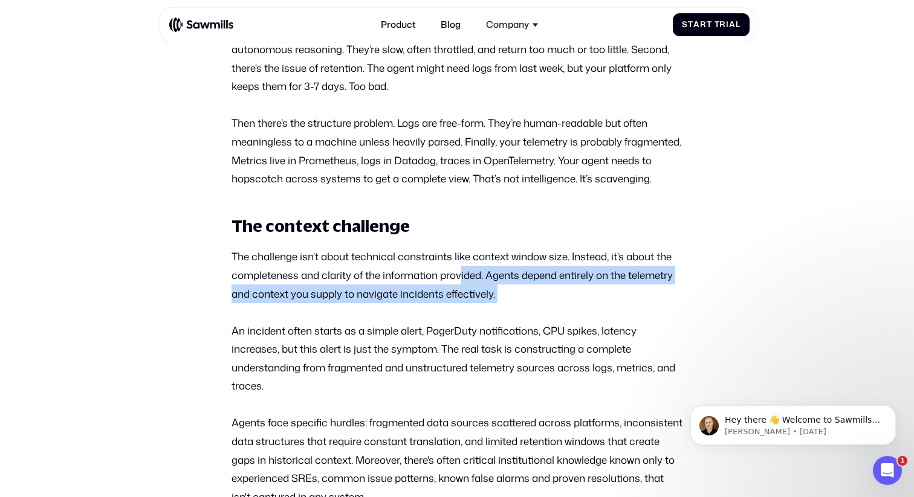
drag, startPoint x: 460, startPoint y: 293, endPoint x: 511, endPoint y: 332, distance: 63.8
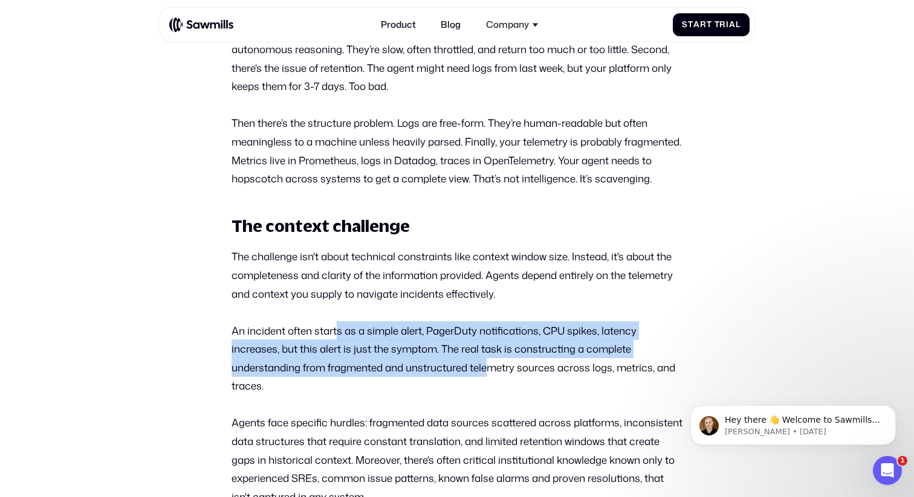
drag, startPoint x: 335, startPoint y: 353, endPoint x: 492, endPoint y: 393, distance: 162.2
click at [492, 393] on p "An incident often starts as a simple alert, PagerDuty notifications, CPU spikes…" at bounding box center [456, 358] width 451 height 74
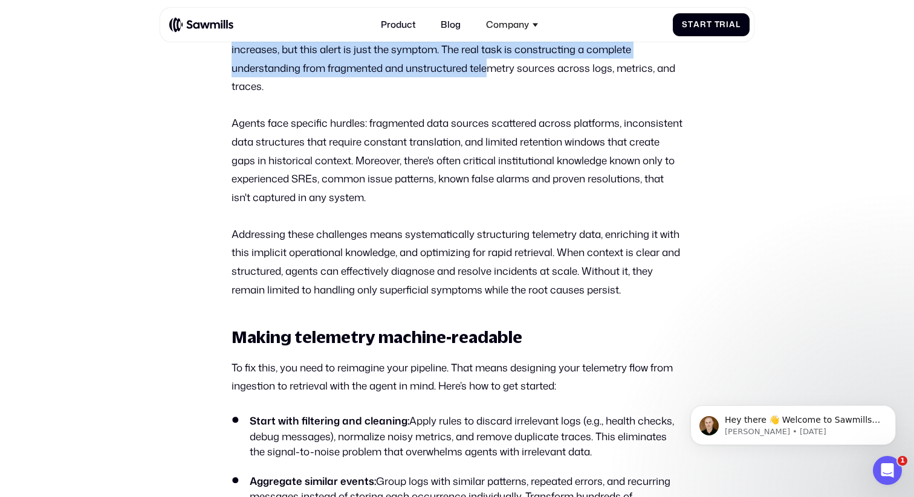
scroll to position [1423, 0]
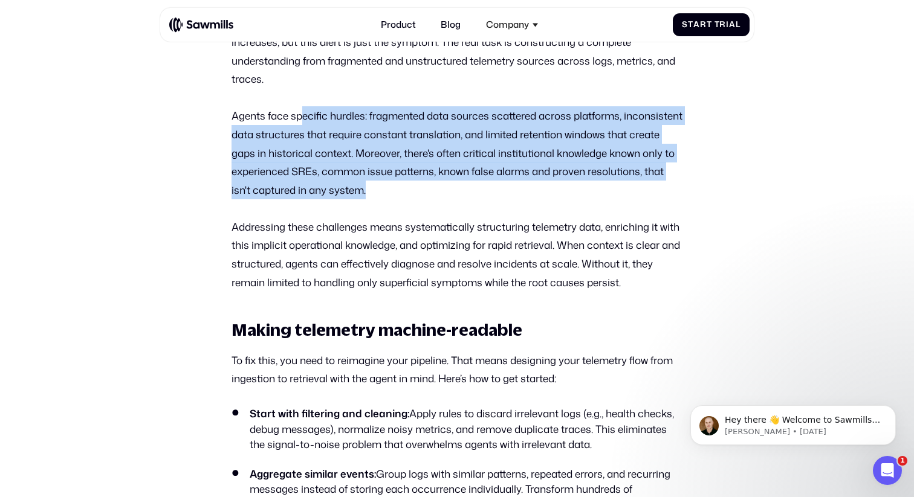
drag, startPoint x: 301, startPoint y: 136, endPoint x: 473, endPoint y: 224, distance: 192.9
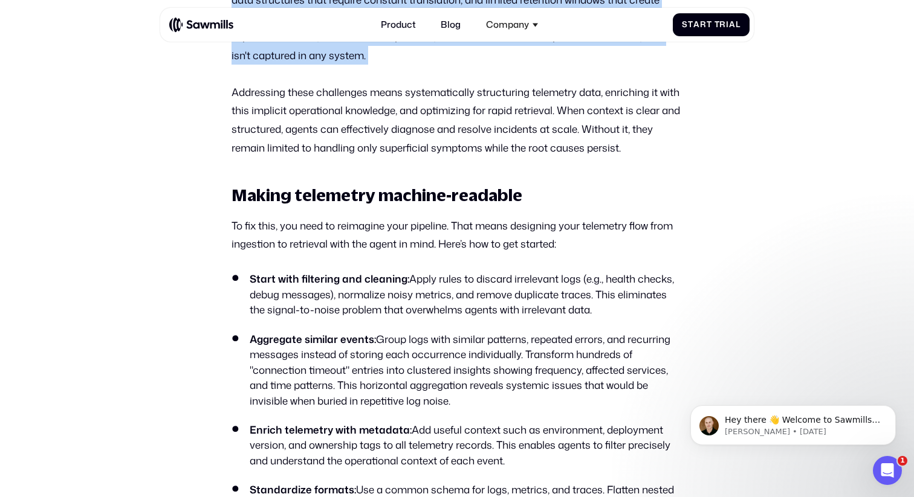
scroll to position [1617, 0]
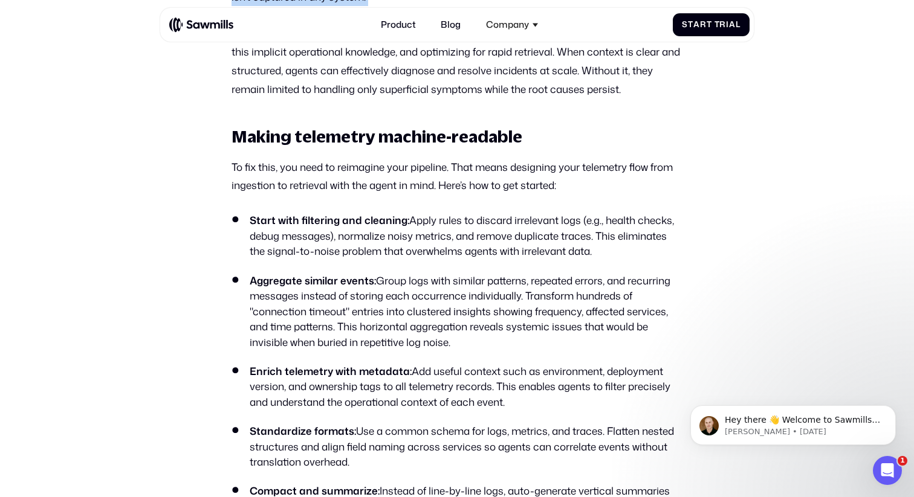
drag, startPoint x: 284, startPoint y: 245, endPoint x: 520, endPoint y: 280, distance: 238.9
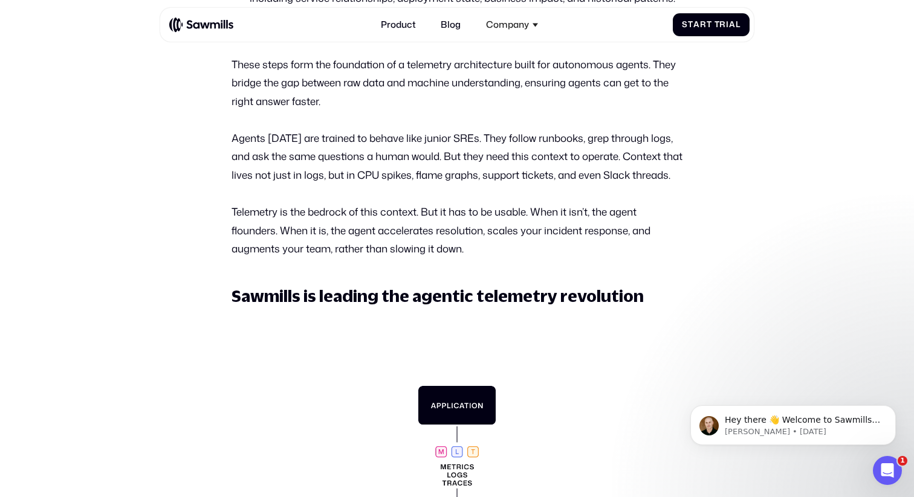
scroll to position [2451, 0]
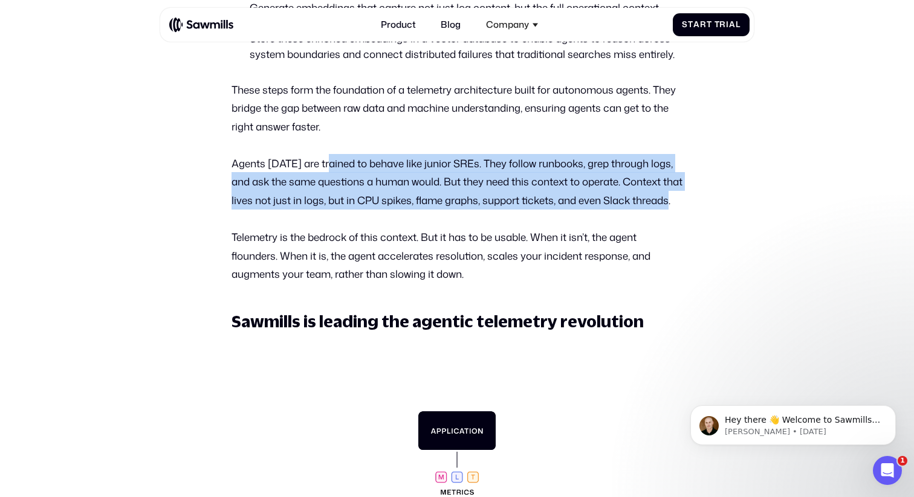
drag, startPoint x: 329, startPoint y: 182, endPoint x: 419, endPoint y: 227, distance: 100.5
click at [419, 210] on p "Agents today are trained to behave like junior SREs. They follow runbooks, grep…" at bounding box center [456, 182] width 451 height 56
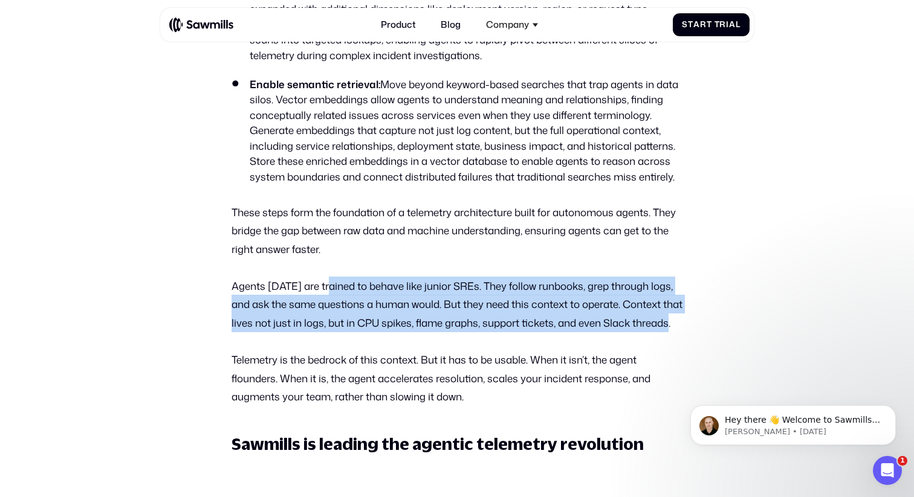
scroll to position [2281, 0]
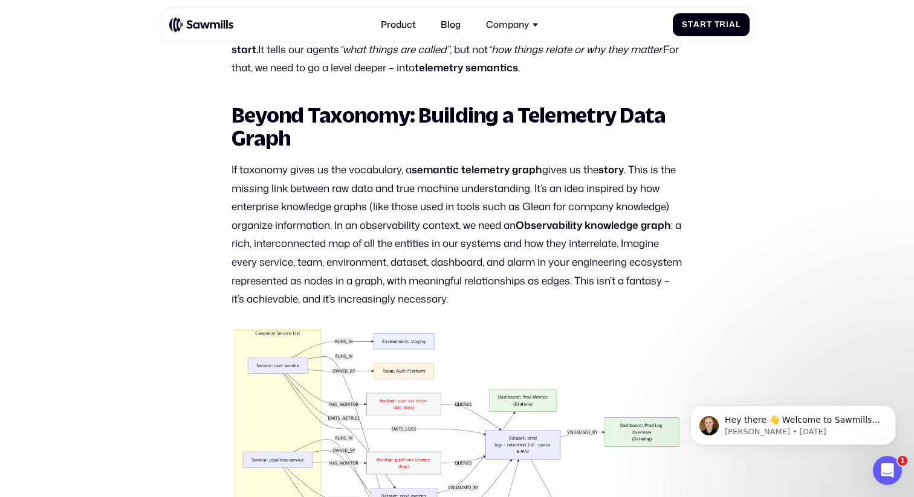
scroll to position [1462, 0]
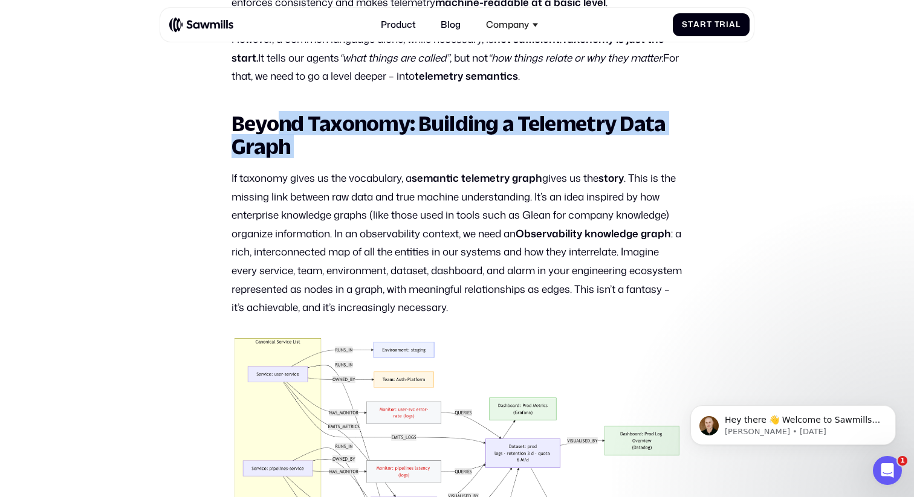
drag, startPoint x: 275, startPoint y: 126, endPoint x: 323, endPoint y: 161, distance: 59.7
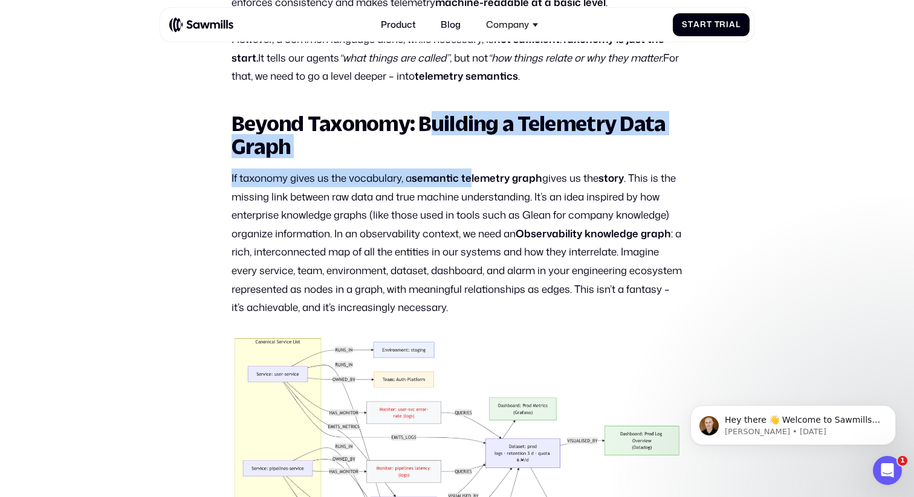
drag, startPoint x: 434, startPoint y: 124, endPoint x: 472, endPoint y: 179, distance: 66.4
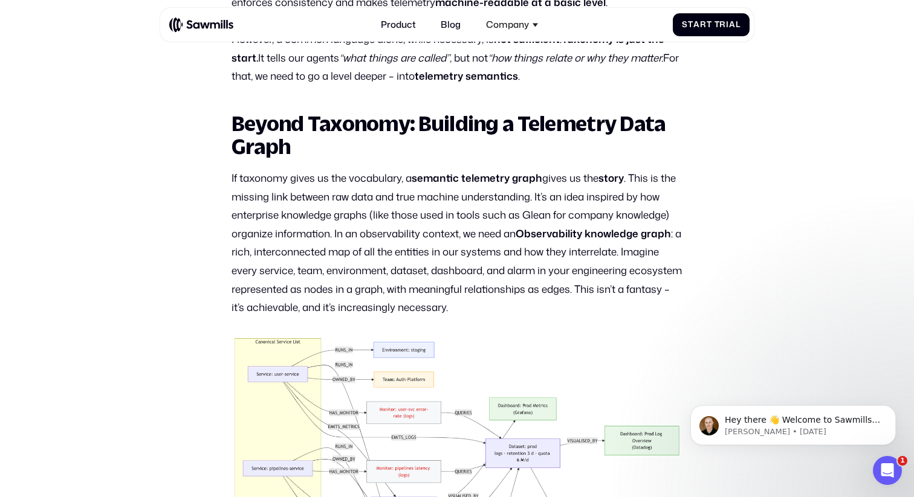
click at [486, 231] on p "If taxonomy gives us the vocabulary, a semantic telemetry graph gives us the st…" at bounding box center [456, 243] width 451 height 148
drag, startPoint x: 423, startPoint y: 178, endPoint x: 459, endPoint y: 184, distance: 36.8
click at [459, 185] on p "If taxonomy gives us the vocabulary, a semantic telemetry graph gives us the st…" at bounding box center [456, 243] width 451 height 148
click at [513, 222] on p "If taxonomy gives us the vocabulary, a semantic telemetry graph gives us the st…" at bounding box center [456, 243] width 451 height 148
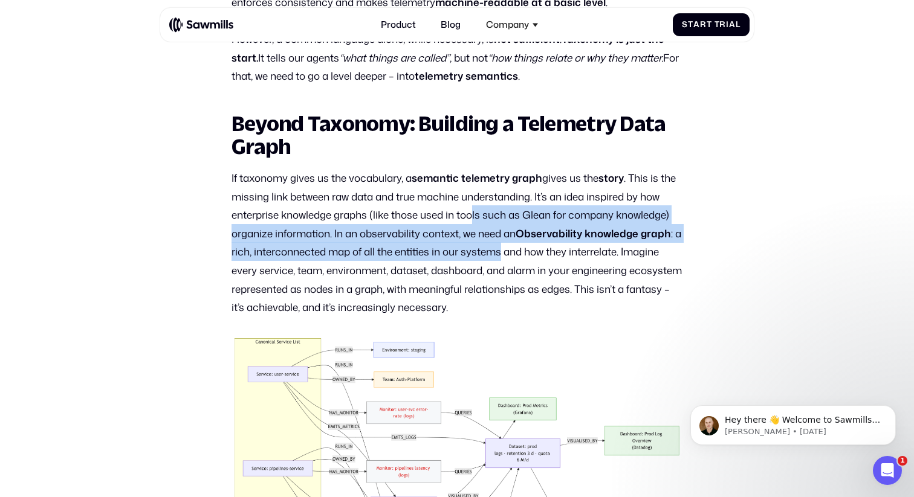
drag, startPoint x: 472, startPoint y: 214, endPoint x: 511, endPoint y: 247, distance: 50.6
click at [511, 247] on p "If taxonomy gives us the vocabulary, a semantic telemetry graph gives us the st…" at bounding box center [456, 243] width 451 height 148
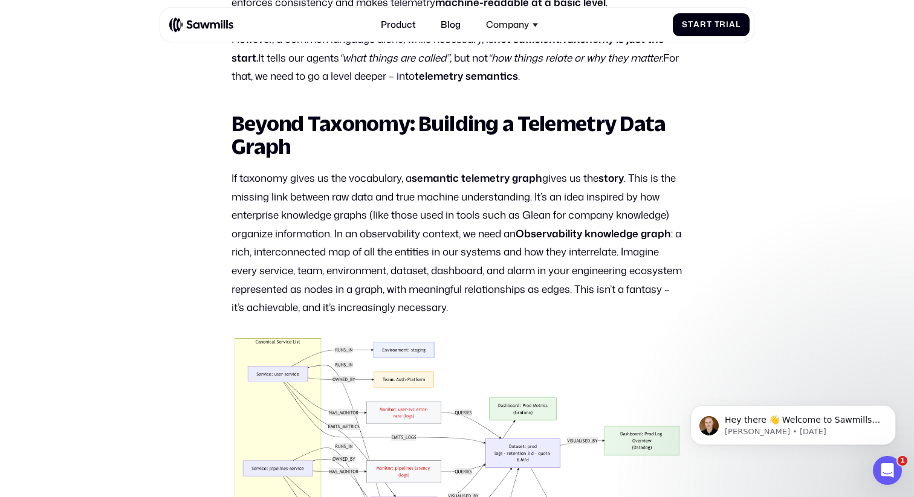
click at [511, 245] on p "If taxonomy gives us the vocabulary, a semantic telemetry graph gives us the st…" at bounding box center [456, 243] width 451 height 148
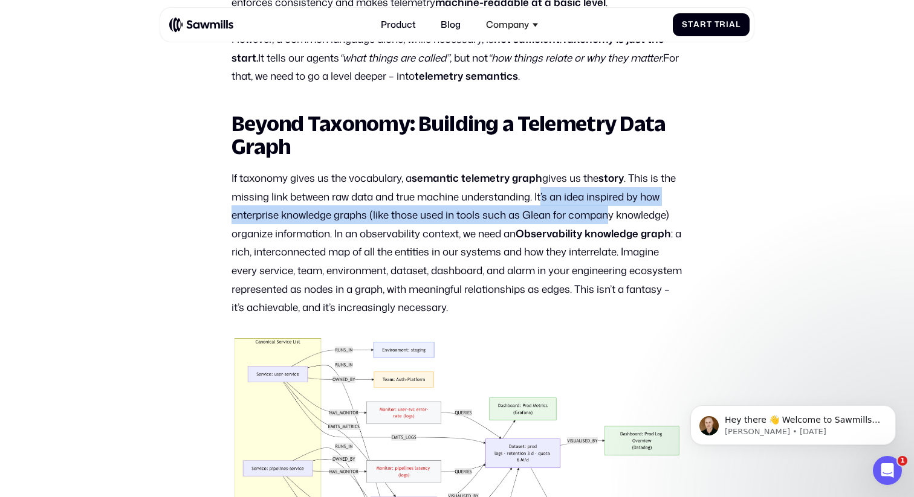
drag, startPoint x: 543, startPoint y: 195, endPoint x: 612, endPoint y: 210, distance: 70.5
click at [612, 210] on p "If taxonomy gives us the vocabulary, a semantic telemetry graph gives us the st…" at bounding box center [456, 243] width 451 height 148
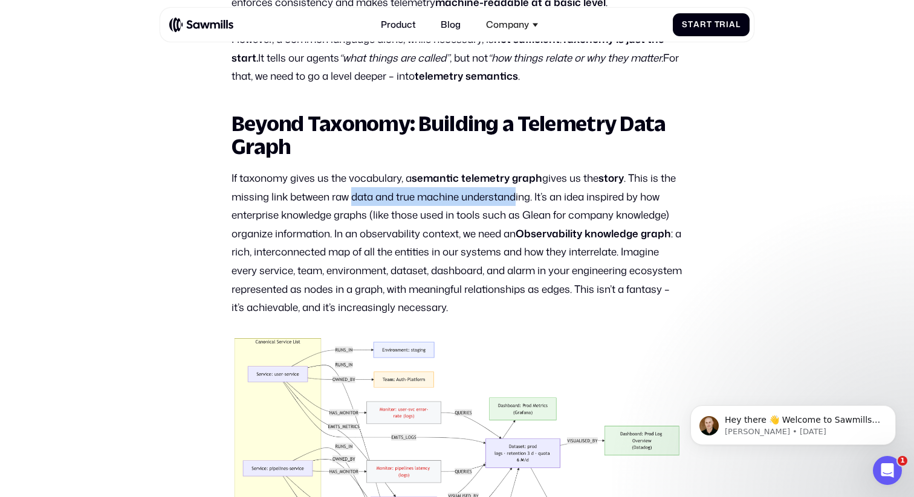
drag, startPoint x: 353, startPoint y: 199, endPoint x: 517, endPoint y: 204, distance: 163.8
click at [517, 204] on p "If taxonomy gives us the vocabulary, a semantic telemetry graph gives us the st…" at bounding box center [456, 243] width 451 height 148
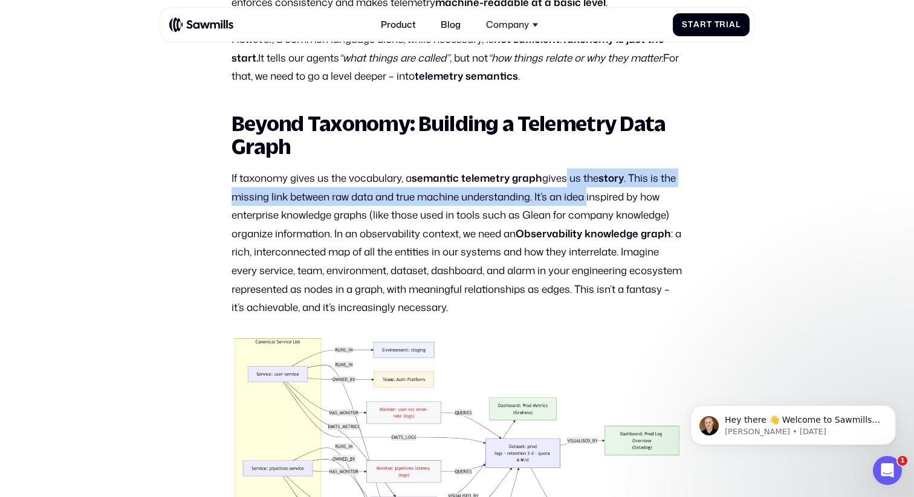
drag, startPoint x: 564, startPoint y: 179, endPoint x: 591, endPoint y: 189, distance: 29.6
click at [591, 188] on p "If taxonomy gives us the vocabulary, a semantic telemetry graph gives us the st…" at bounding box center [456, 243] width 451 height 148
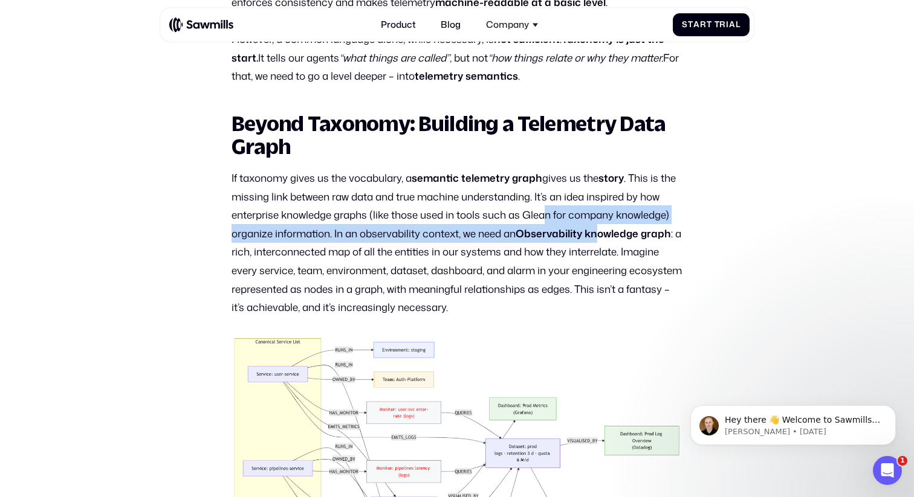
drag, startPoint x: 546, startPoint y: 215, endPoint x: 609, endPoint y: 240, distance: 68.1
click at [608, 238] on p "If taxonomy gives us the vocabulary, a semantic telemetry graph gives us the st…" at bounding box center [456, 243] width 451 height 148
click at [500, 231] on p "If taxonomy gives us the vocabulary, a semantic telemetry graph gives us the st…" at bounding box center [456, 243] width 451 height 148
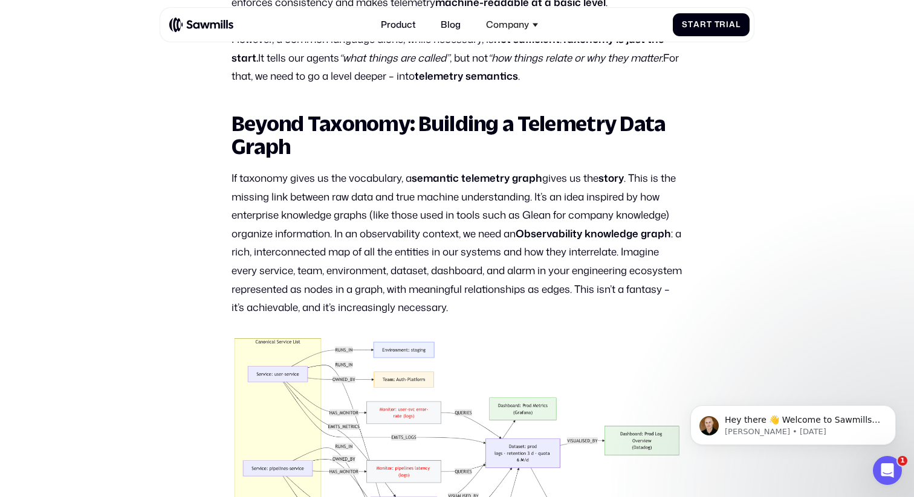
drag, startPoint x: 477, startPoint y: 233, endPoint x: 597, endPoint y: 251, distance: 121.6
click at [597, 251] on p "If taxonomy gives us the vocabulary, a semantic telemetry graph gives us the st…" at bounding box center [456, 243] width 451 height 148
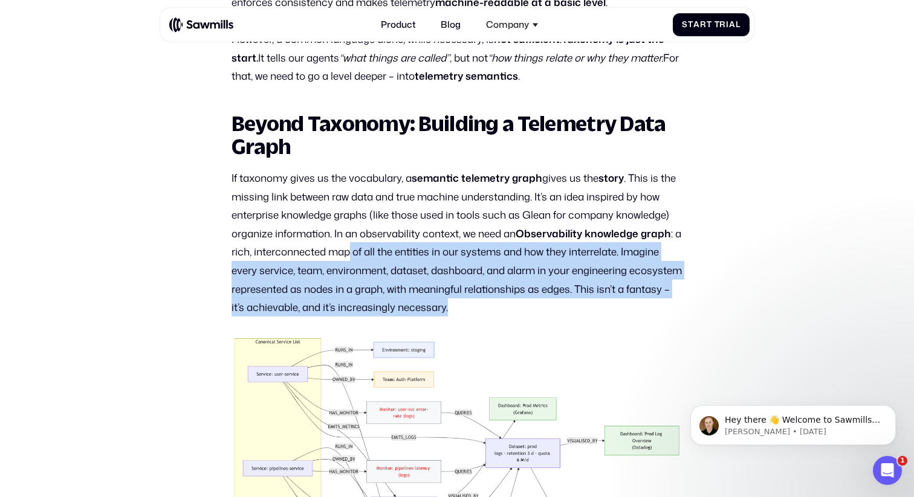
drag, startPoint x: 359, startPoint y: 254, endPoint x: 547, endPoint y: 300, distance: 193.6
click at [547, 300] on p "If taxonomy gives us the vocabulary, a semantic telemetry graph gives us the st…" at bounding box center [456, 243] width 451 height 148
click at [538, 272] on p "If taxonomy gives us the vocabulary, a semantic telemetry graph gives us the st…" at bounding box center [456, 243] width 451 height 148
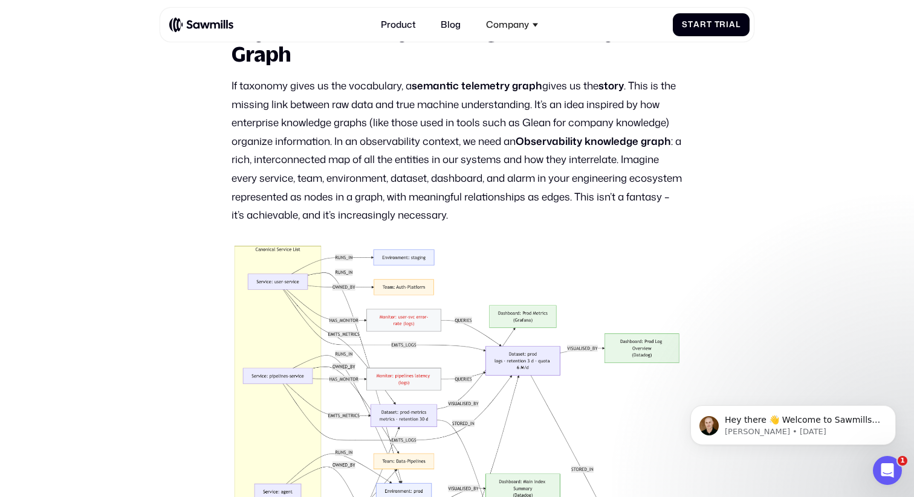
scroll to position [1565, 0]
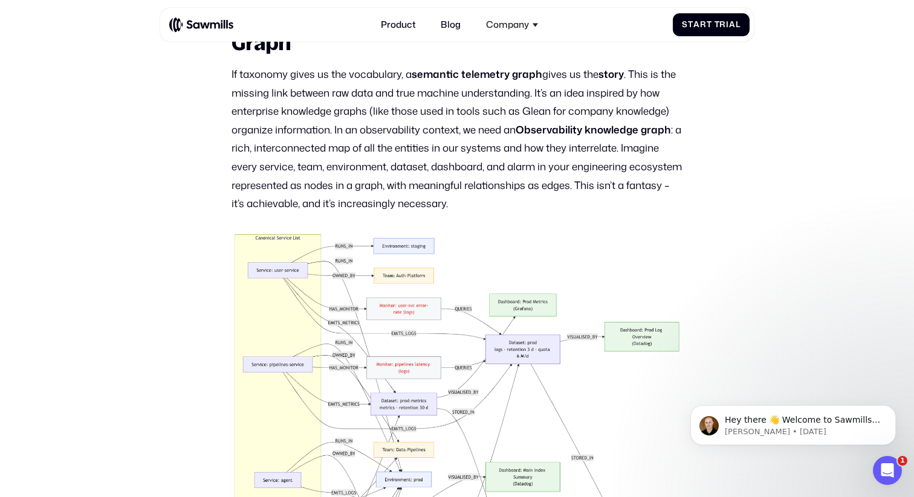
drag, startPoint x: 400, startPoint y: 206, endPoint x: 497, endPoint y: 211, distance: 97.4
click at [497, 211] on p "If taxonomy gives us the vocabulary, a semantic telemetry graph gives us the st…" at bounding box center [456, 139] width 451 height 148
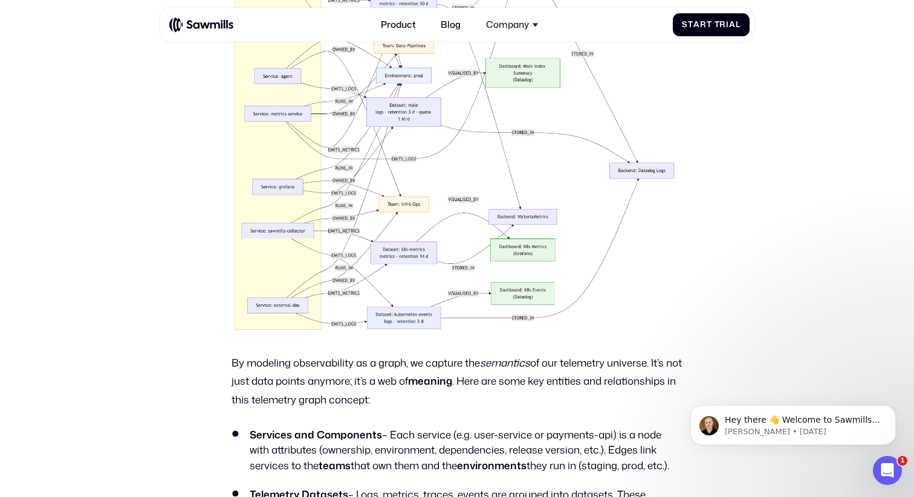
scroll to position [2084, 0]
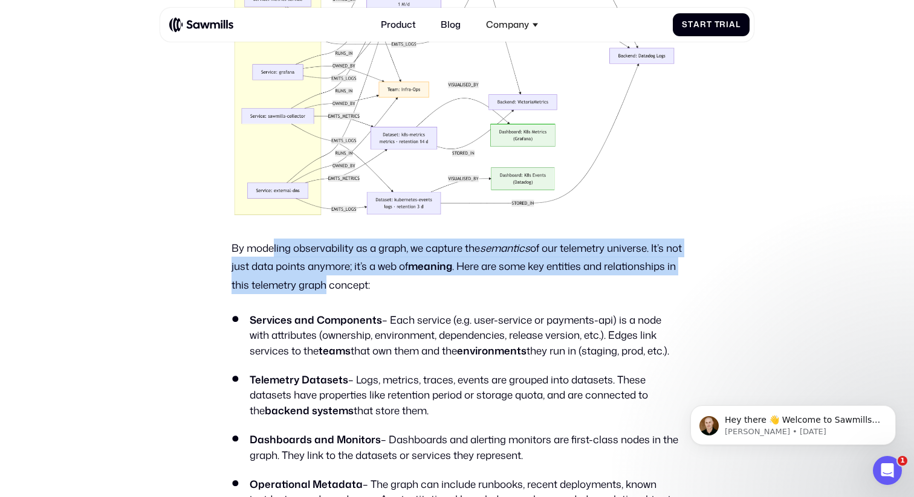
drag, startPoint x: 271, startPoint y: 251, endPoint x: 398, endPoint y: 288, distance: 131.7
click at [399, 288] on p "By modeling observability as a graph, we capture the semantics of our telemetry…" at bounding box center [456, 267] width 451 height 56
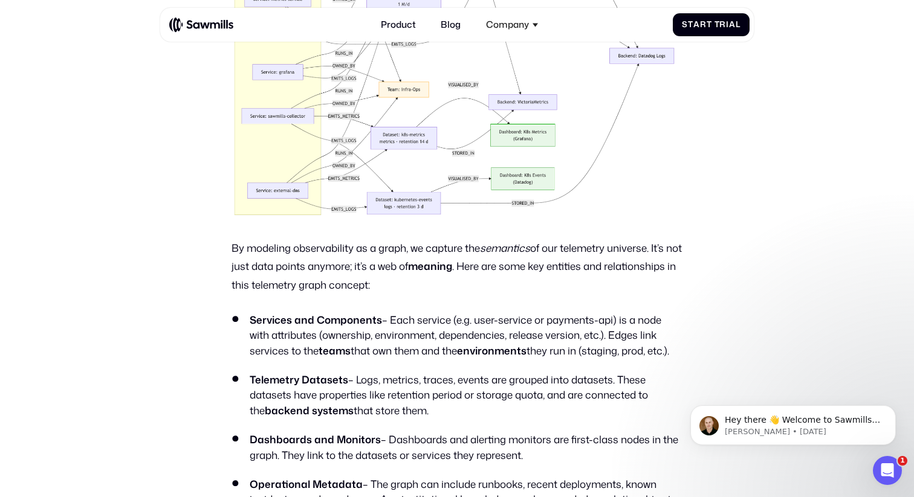
click at [460, 295] on div "Recap: Why Raw Telemetry Falls Short for AI Agents In Part 1 , we established a…" at bounding box center [456, 134] width 451 height 3064
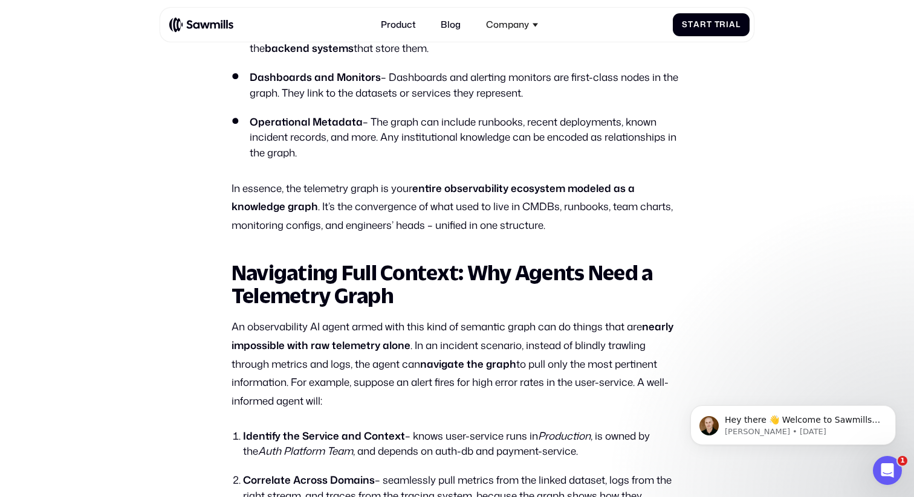
scroll to position [2449, 0]
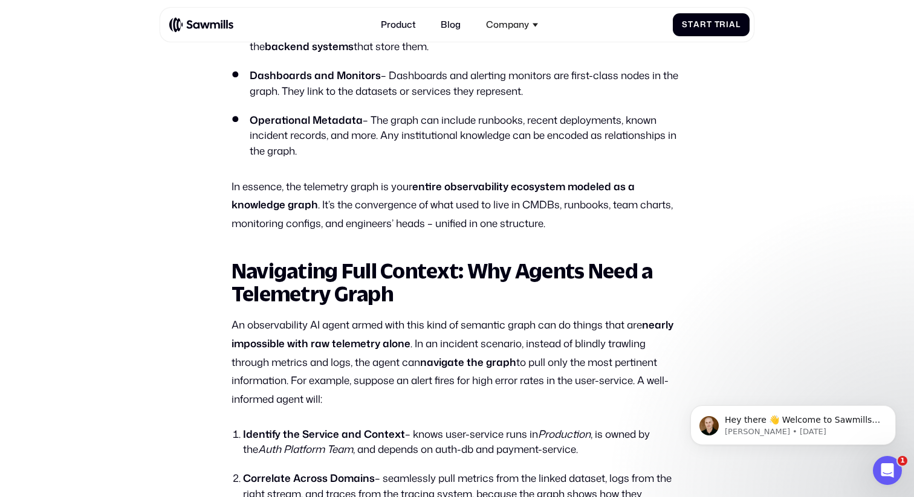
drag, startPoint x: 425, startPoint y: 189, endPoint x: 520, endPoint y: 242, distance: 109.0
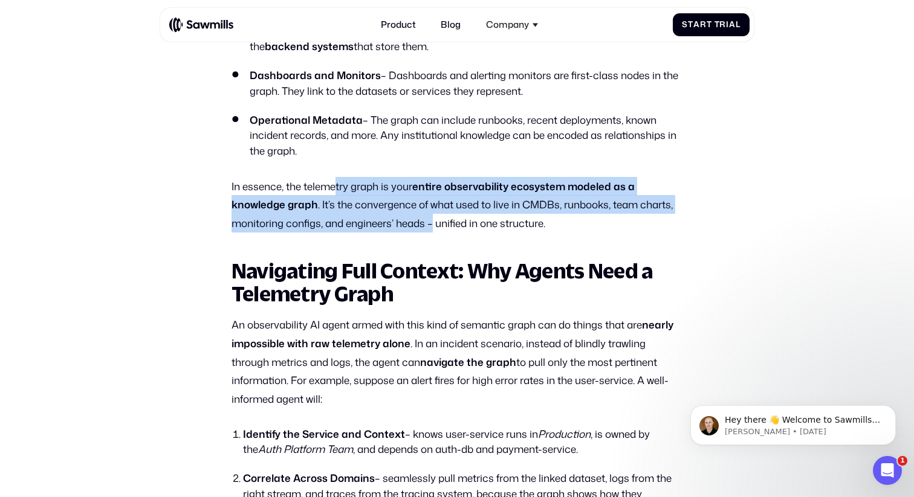
drag, startPoint x: 334, startPoint y: 187, endPoint x: 435, endPoint y: 214, distance: 105.1
click at [434, 214] on p "In essence, the telemetry graph is your entire observability ecosystem modeled …" at bounding box center [456, 205] width 451 height 56
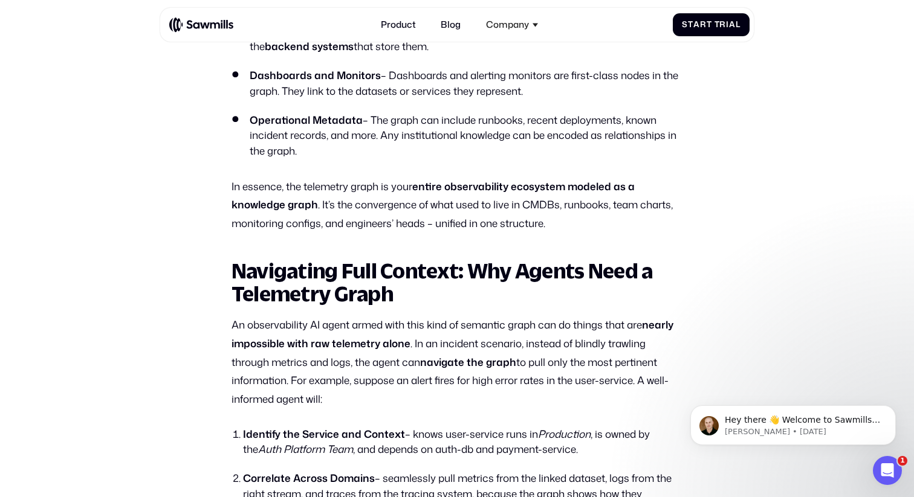
click at [500, 218] on p "In essence, the telemetry graph is your entire observability ecosystem modeled …" at bounding box center [456, 205] width 451 height 56
click at [382, 206] on p "In essence, the telemetry graph is your entire observability ecosystem modeled …" at bounding box center [456, 205] width 451 height 56
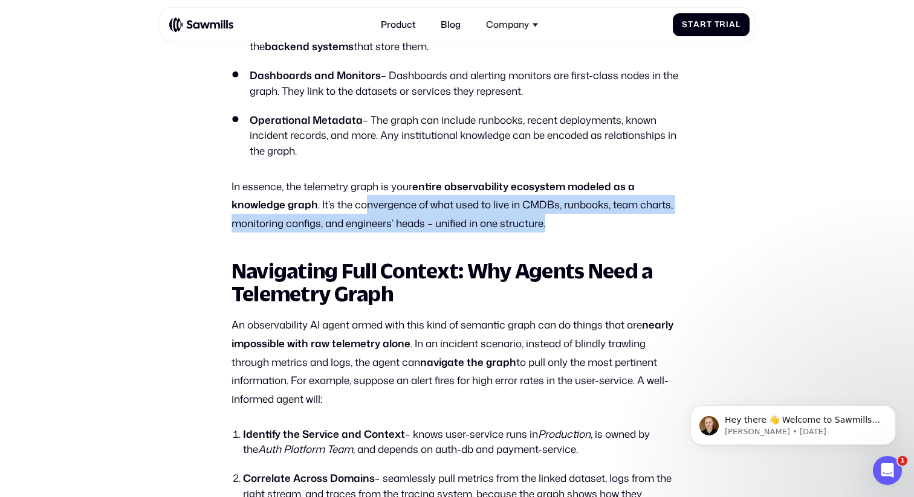
drag, startPoint x: 364, startPoint y: 205, endPoint x: 555, endPoint y: 231, distance: 192.1
click at [555, 231] on p "In essence, the telemetry graph is your entire observability ecosystem modeled …" at bounding box center [456, 205] width 451 height 56
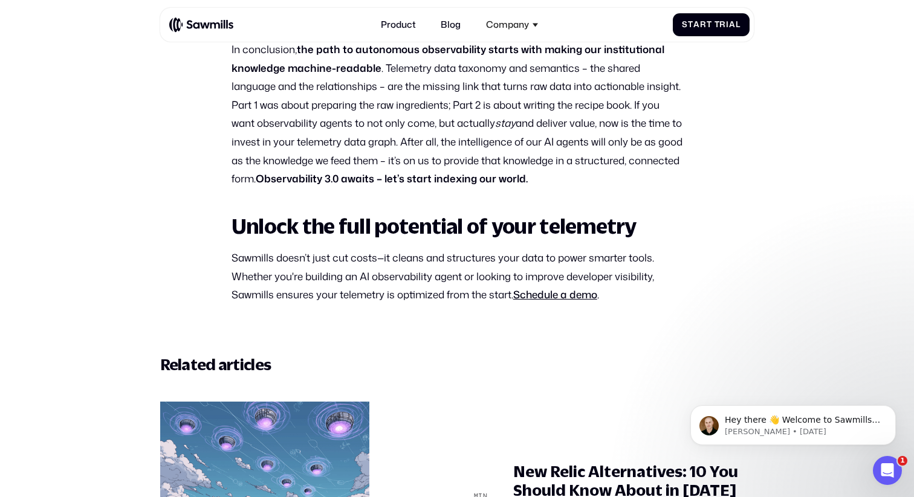
scroll to position [3480, 0]
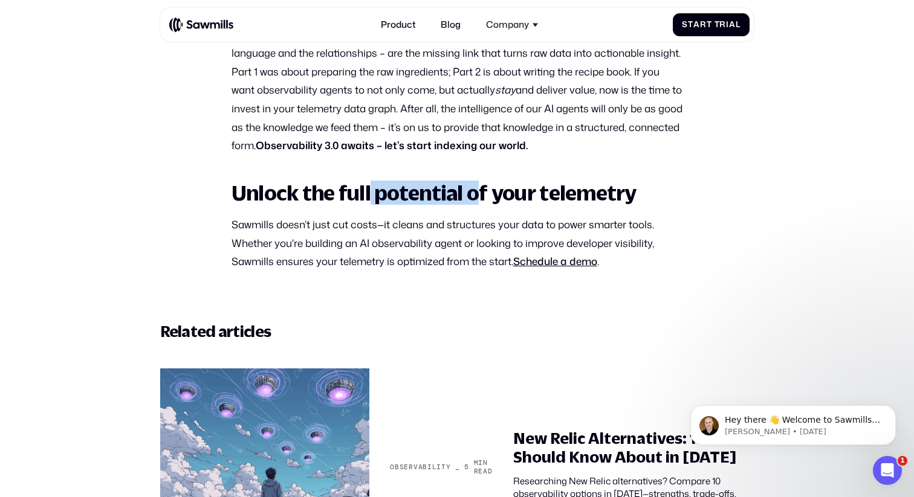
drag, startPoint x: 370, startPoint y: 213, endPoint x: 470, endPoint y: 216, distance: 100.4
click at [471, 205] on strong "Unlock the full potential of your telemetry" at bounding box center [433, 193] width 405 height 24
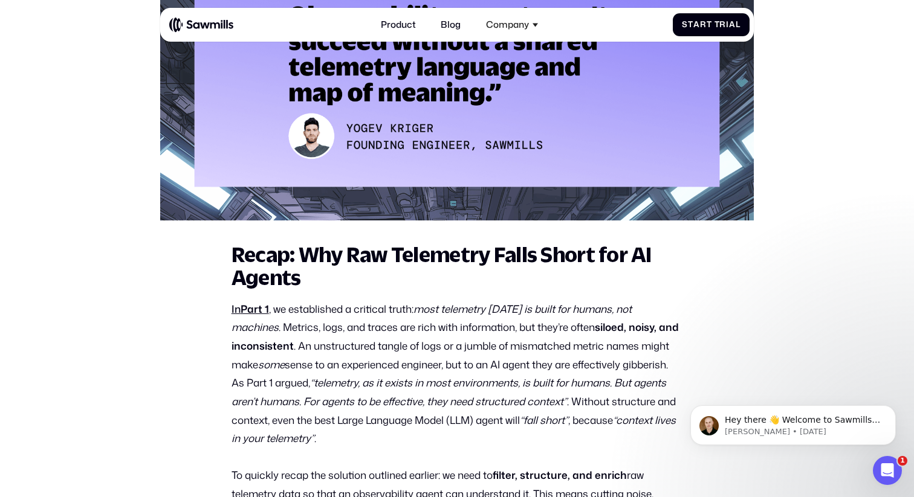
scroll to position [543, 0]
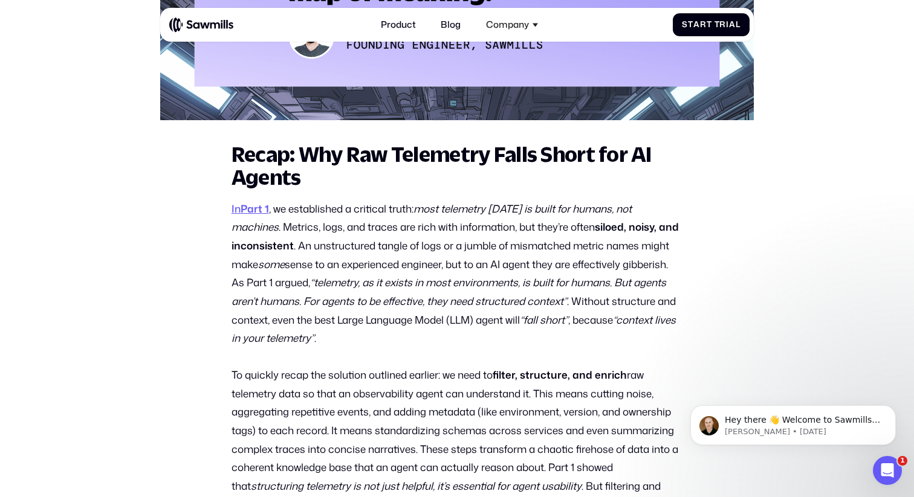
click at [260, 210] on strong "Part 1" at bounding box center [254, 208] width 28 height 15
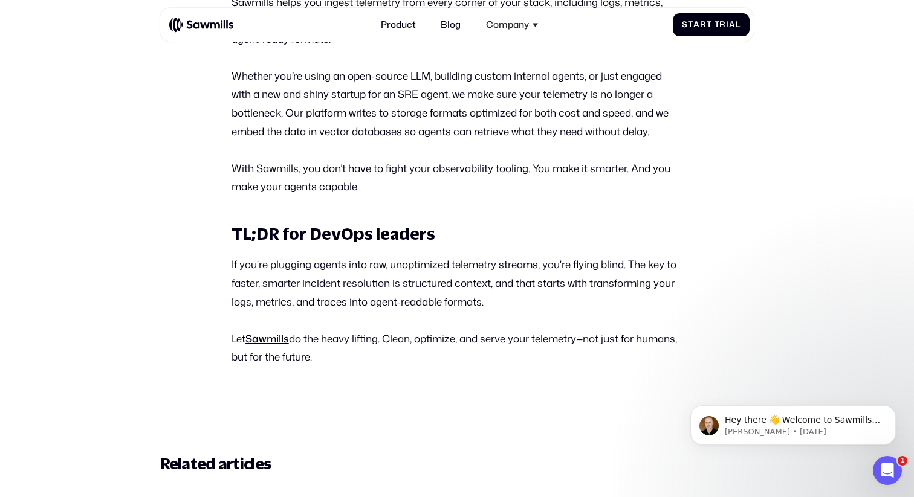
scroll to position [3594, 0]
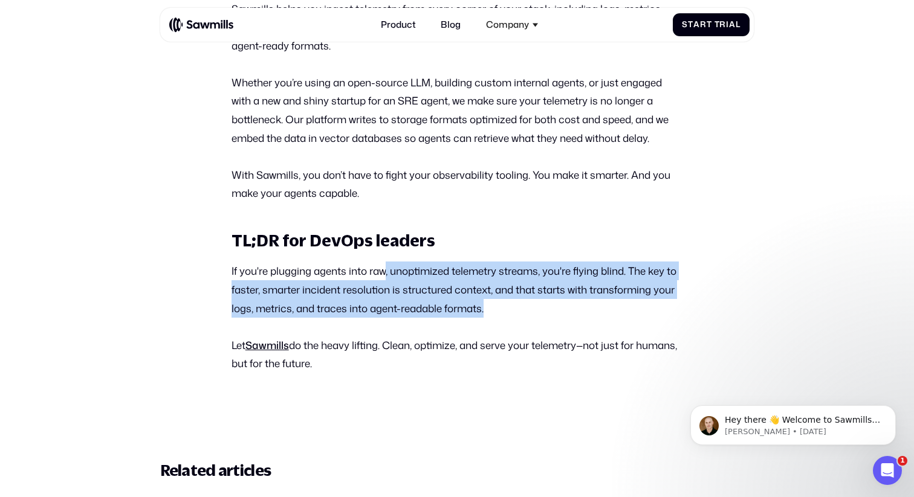
drag, startPoint x: 382, startPoint y: 307, endPoint x: 509, endPoint y: 345, distance: 132.5
click at [510, 317] on p "If you're plugging agents into raw, unoptimized telemetry streams, you're flyin…" at bounding box center [456, 290] width 451 height 56
click at [514, 317] on p "If you're plugging agents into raw, unoptimized telemetry streams, you're flyin…" at bounding box center [456, 290] width 451 height 56
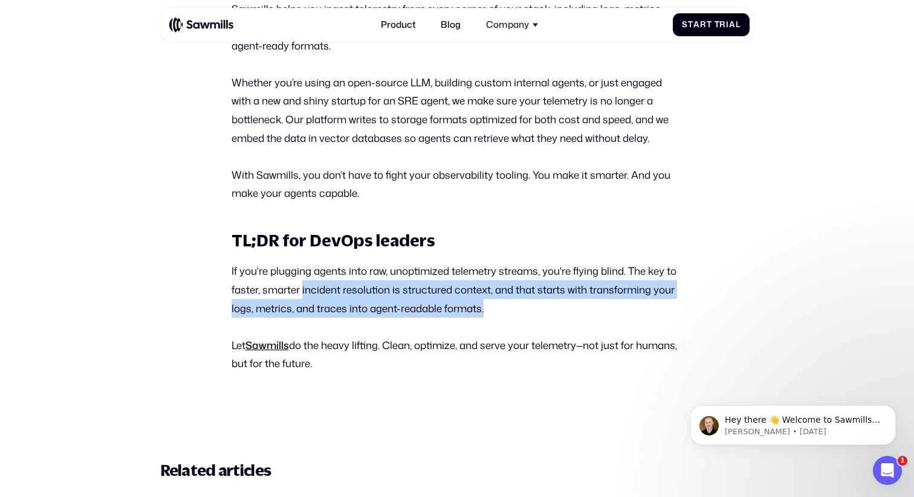
drag, startPoint x: 303, startPoint y: 325, endPoint x: 508, endPoint y: 347, distance: 206.0
click at [508, 317] on p "If you're plugging agents into raw, unoptimized telemetry streams, you're flyin…" at bounding box center [456, 290] width 451 height 56
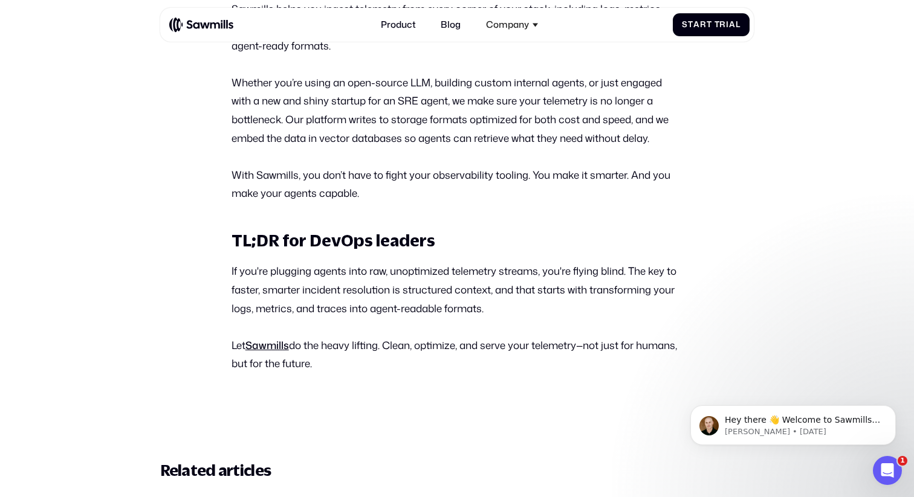
click at [512, 317] on p "If you're plugging agents into raw, unoptimized telemetry streams, you're flyin…" at bounding box center [456, 290] width 451 height 56
drag, startPoint x: 396, startPoint y: 346, endPoint x: 480, endPoint y: 347, distance: 83.4
click at [479, 317] on p "If you're plugging agents into raw, unoptimized telemetry streams, you're flyin…" at bounding box center [456, 290] width 451 height 56
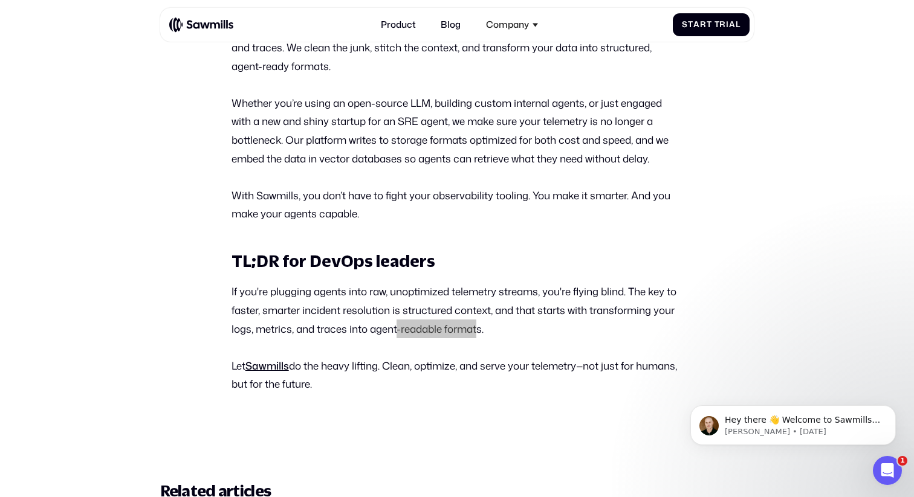
scroll to position [3600, 0]
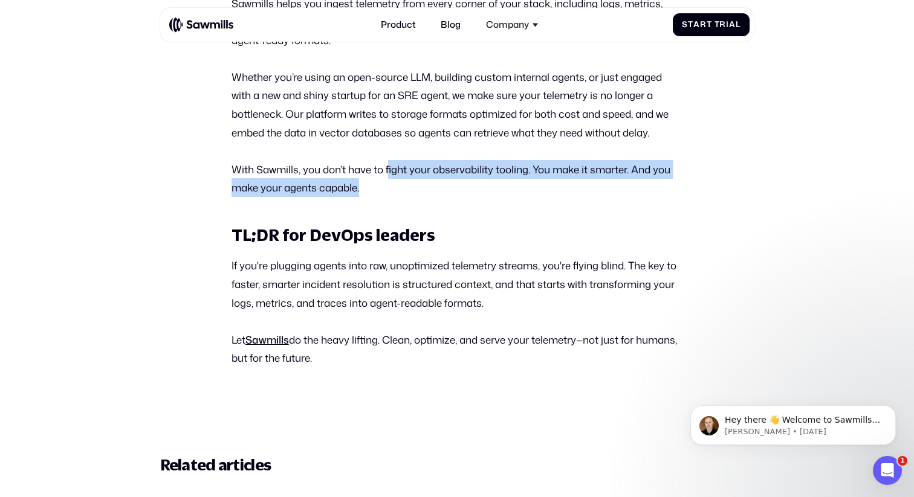
drag, startPoint x: 392, startPoint y: 205, endPoint x: 466, endPoint y: 240, distance: 81.4
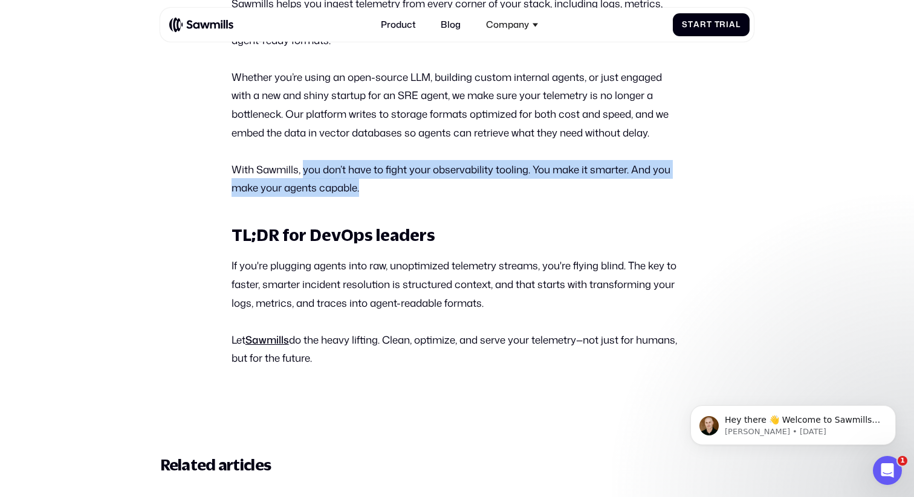
drag, startPoint x: 304, startPoint y: 210, endPoint x: 393, endPoint y: 245, distance: 95.3
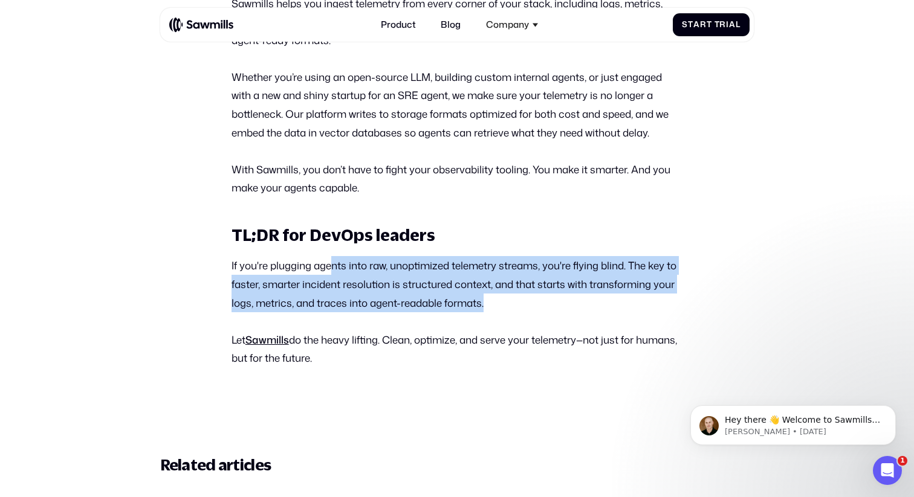
drag, startPoint x: 344, startPoint y: 301, endPoint x: 509, endPoint y: 333, distance: 168.0
click at [509, 312] on p "If you're plugging agents into raw, unoptimized telemetry streams, you're flyin…" at bounding box center [456, 284] width 451 height 56
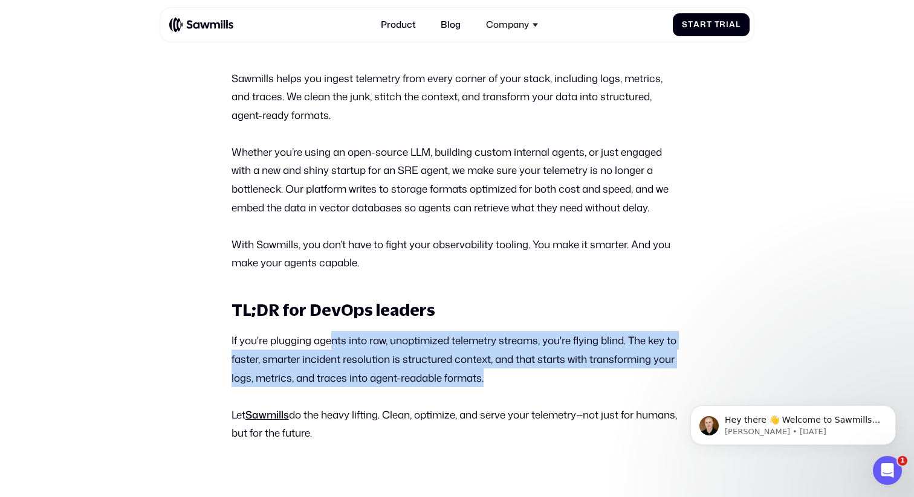
scroll to position [3518, 0]
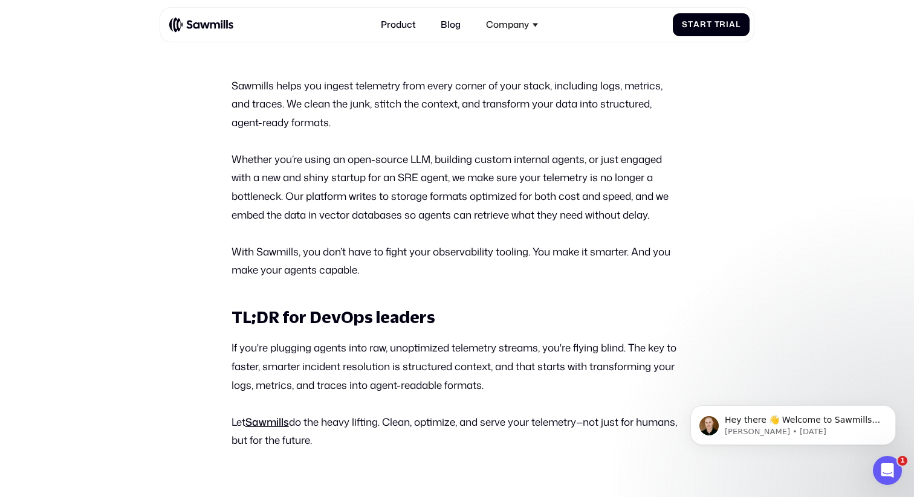
click at [894, 410] on icon "Dismiss notification" at bounding box center [892, 408] width 7 height 7
